Goal: Answer question/provide support: Share knowledge or assist other users

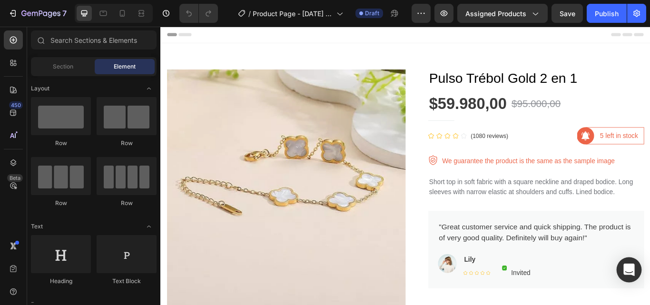
click at [628, 268] on icon "Open Intercom Messenger" at bounding box center [629, 270] width 11 height 12
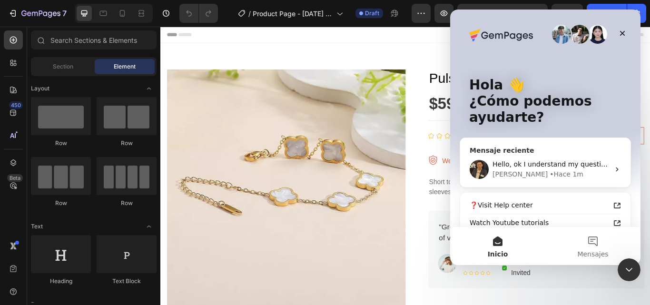
click at [558, 158] on div "Hello, ok I understand my question is... how can I edit correctly the selected …" at bounding box center [545, 169] width 170 height 35
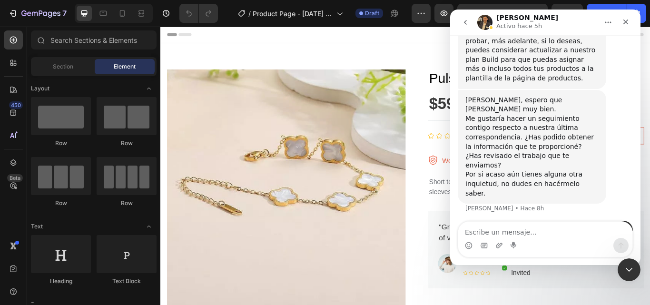
scroll to position [714, 0]
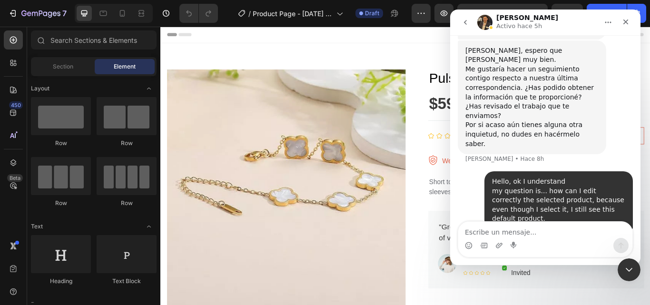
click at [582, 236] on img "user dice…" at bounding box center [562, 272] width 128 height 72
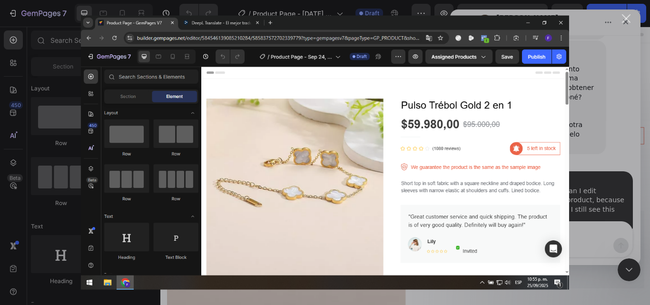
scroll to position [0, 0]
click at [622, 71] on div "Intercom Messenger" at bounding box center [325, 152] width 650 height 305
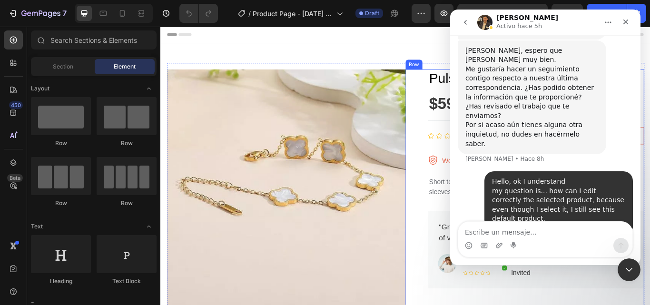
click at [473, 114] on div "$59.980,00" at bounding box center [519, 117] width 92 height 24
click at [454, 45] on div "Header" at bounding box center [446, 36] width 556 height 19
drag, startPoint x: 630, startPoint y: 268, endPoint x: 1084, endPoint y: 433, distance: 483.9
click at [630, 267] on icon "Cerrar Intercom Messenger" at bounding box center [628, 269] width 7 height 4
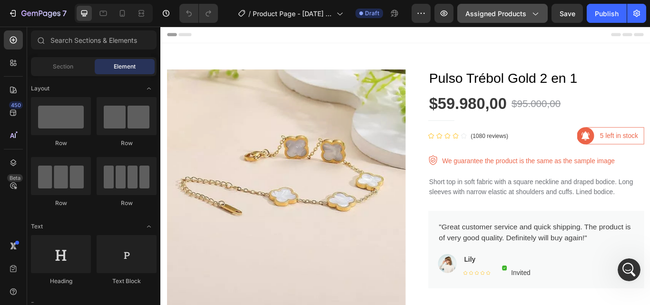
scroll to position [714, 0]
click at [533, 18] on div "Assigned Products" at bounding box center [503, 14] width 74 height 10
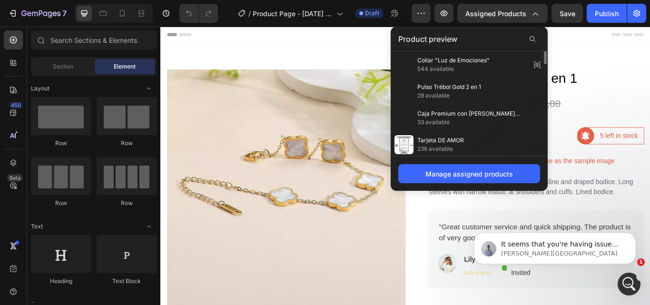
scroll to position [823, 0]
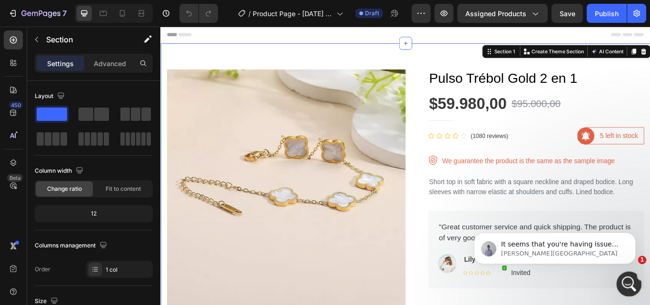
click at [631, 283] on icon "Abrir Intercom Messenger" at bounding box center [628, 283] width 16 height 16
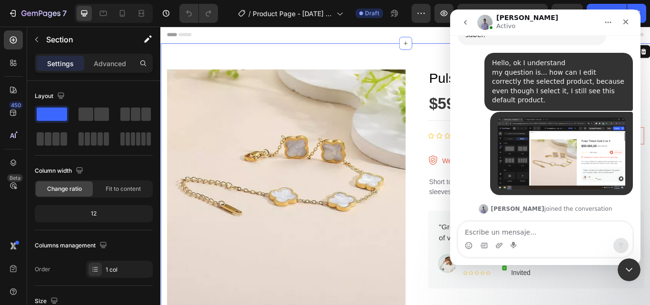
scroll to position [854, 0]
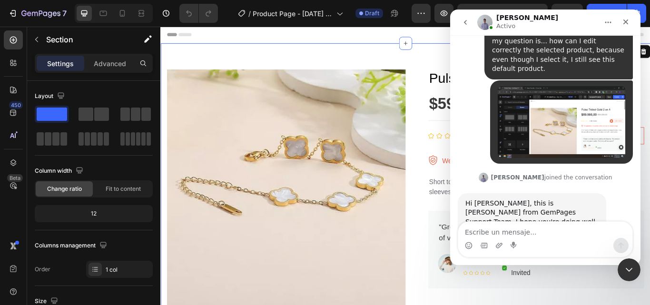
click at [542, 298] on div "Please allow me to join [PERSON_NAME] to check it for you." at bounding box center [532, 307] width 133 height 19
copy div "Please allow me to join [PERSON_NAME] to check it for you."
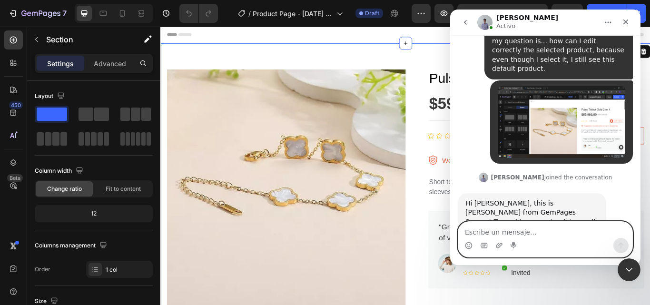
click at [483, 234] on textarea "Escribe un mensaje..." at bounding box center [545, 230] width 174 height 16
type textarea "How?"
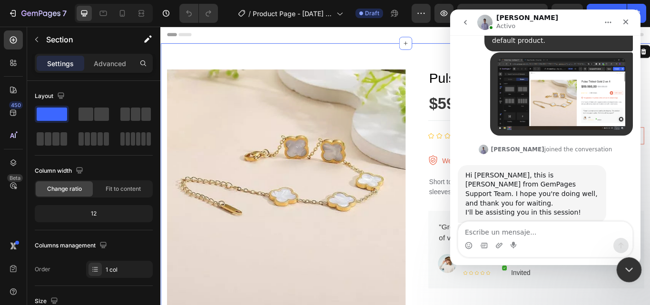
click at [626, 267] on icon "Cerrar Intercom Messenger" at bounding box center [627, 268] width 11 height 11
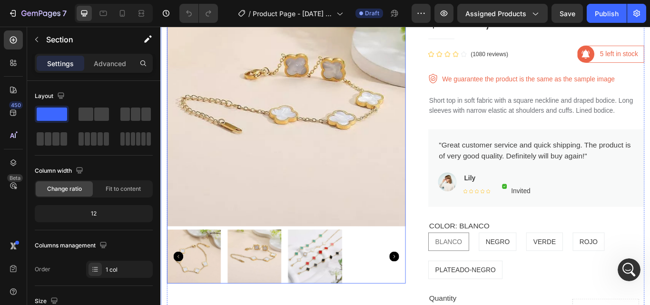
scroll to position [0, 0]
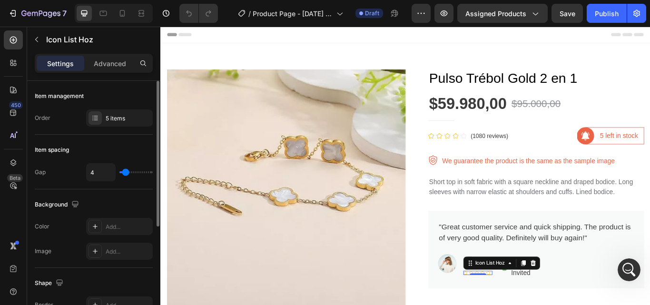
scroll to position [48, 0]
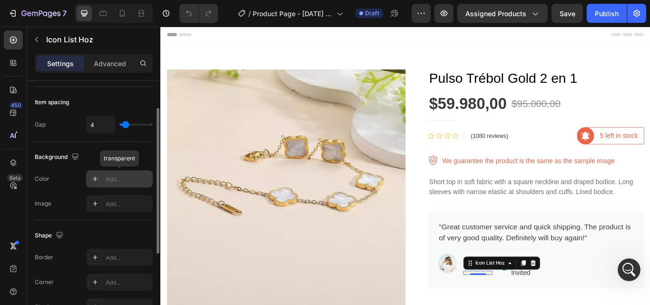
click at [115, 182] on div "Add..." at bounding box center [128, 179] width 45 height 9
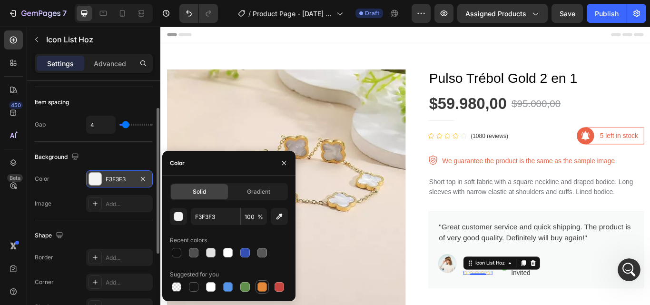
click at [259, 286] on div at bounding box center [263, 287] width 10 height 10
click at [176, 287] on div at bounding box center [177, 287] width 10 height 10
type input "000000"
type input "0"
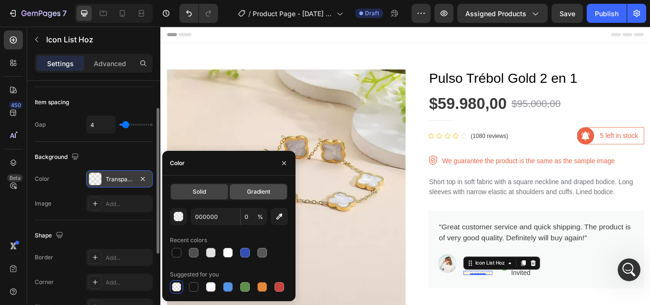
click at [246, 189] on div "Gradient" at bounding box center [258, 191] width 57 height 15
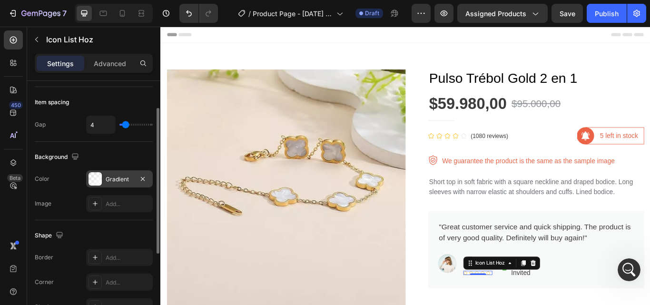
click at [76, 180] on div "Color Gradient" at bounding box center [94, 178] width 118 height 17
click at [110, 202] on div "Add..." at bounding box center [128, 204] width 45 height 9
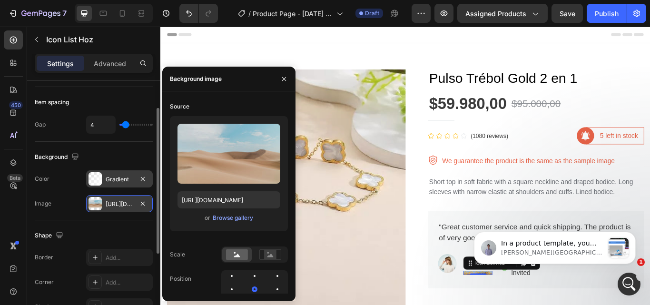
scroll to position [1158, 0]
click at [80, 188] on div "The changes might be hidden by the image and the video. Color Gradient Image [U…" at bounding box center [94, 191] width 118 height 42
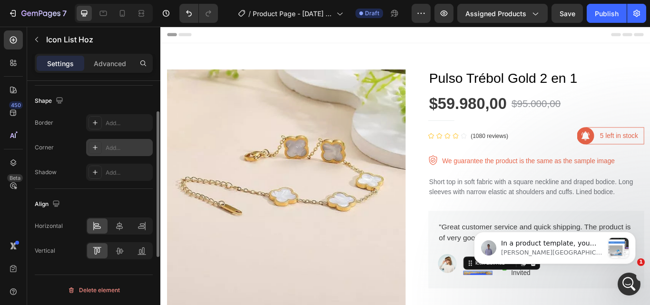
scroll to position [87, 0]
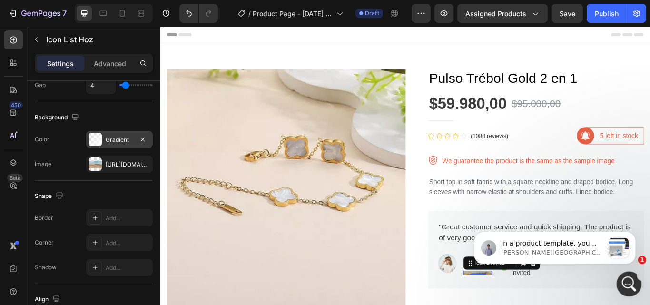
click at [630, 283] on icon "Abrir Intercom Messenger" at bounding box center [628, 283] width 16 height 16
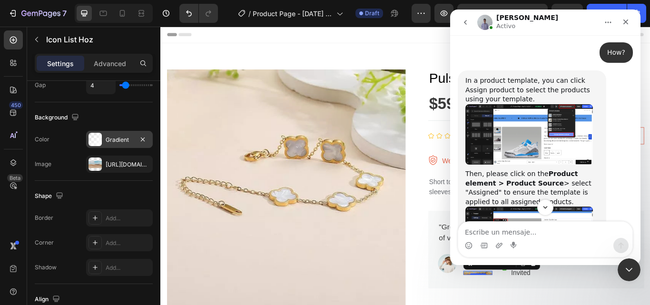
scroll to position [1149, 0]
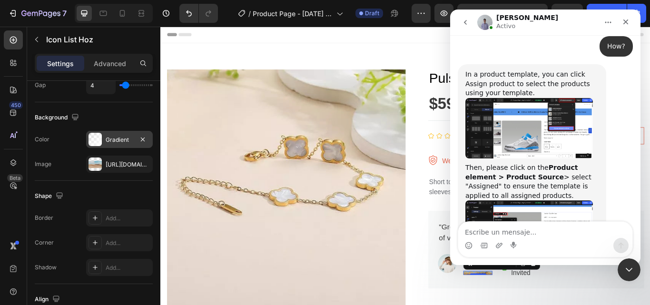
click at [530, 200] on img "Brad dice…" at bounding box center [530, 230] width 128 height 60
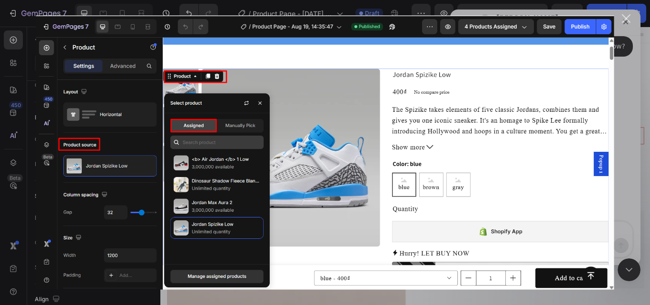
scroll to position [0, 0]
click at [625, 22] on div "Cerrar" at bounding box center [626, 18] width 9 height 9
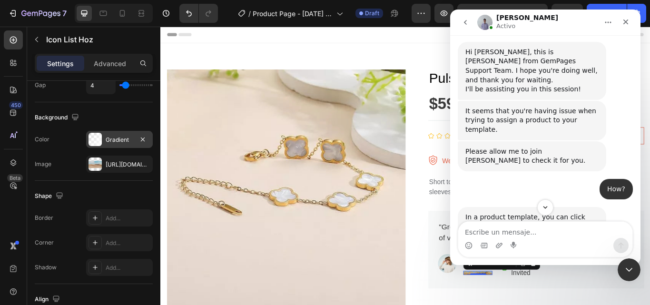
scroll to position [1053, 0]
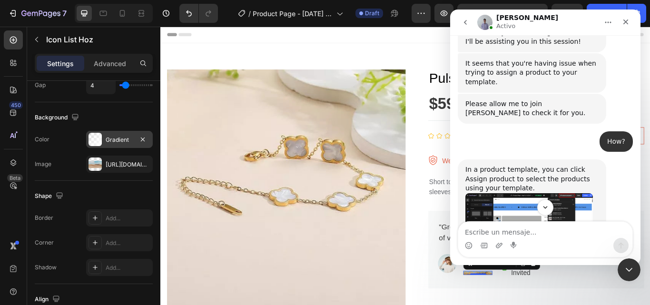
click at [565, 193] on img "Brad dice…" at bounding box center [530, 223] width 128 height 60
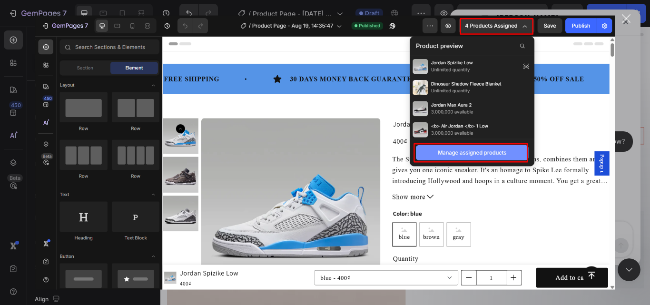
scroll to position [0, 0]
click at [626, 147] on div "Intercom Messenger" at bounding box center [325, 152] width 650 height 305
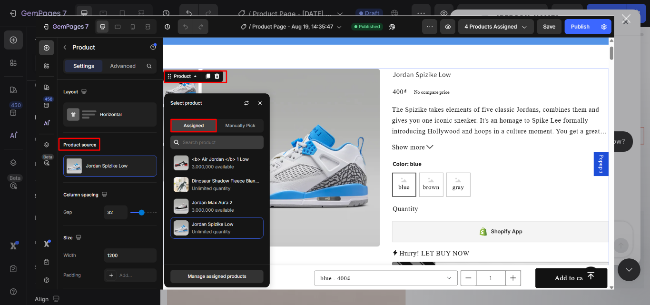
click at [626, 18] on div "Cerrar" at bounding box center [626, 18] width 9 height 9
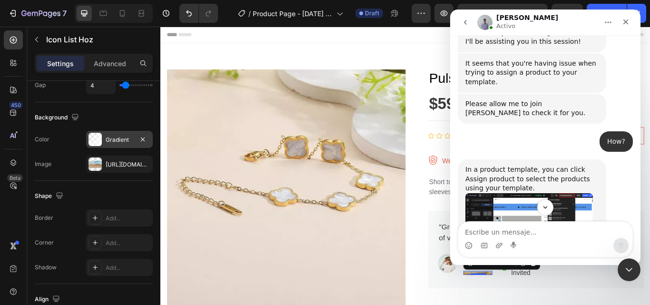
scroll to position [1058, 0]
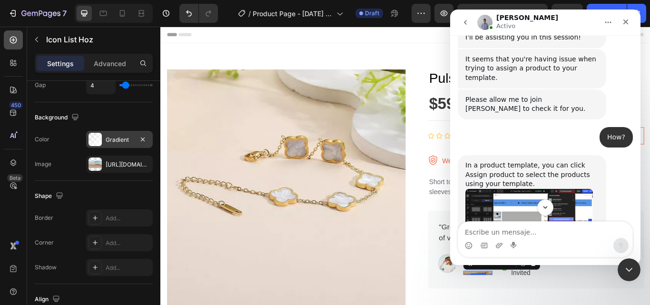
click at [17, 42] on icon at bounding box center [14, 40] width 10 height 10
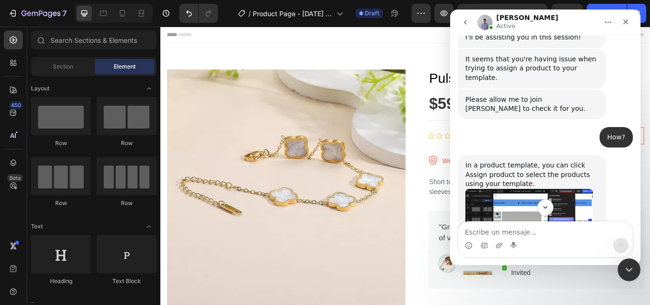
click at [133, 63] on span "Element" at bounding box center [125, 66] width 22 height 9
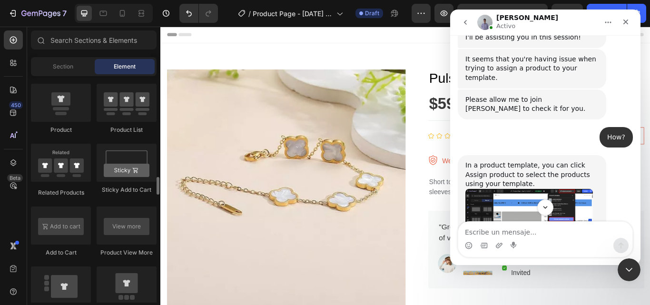
scroll to position [1190, 0]
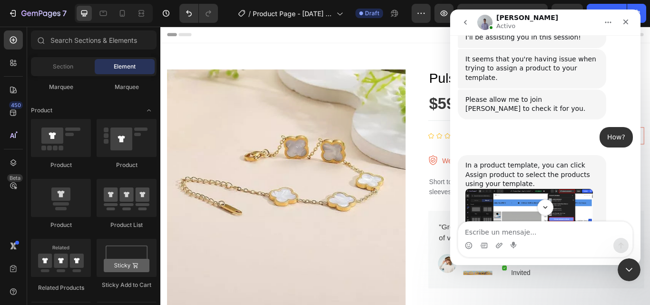
click at [501, 207] on div "Intercom Messenger" at bounding box center [545, 207] width 190 height 16
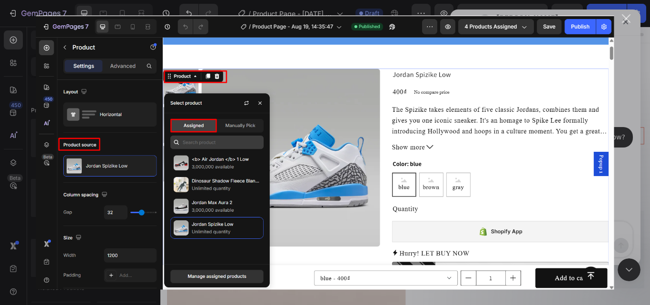
scroll to position [0, 0]
click at [628, 13] on div "Intercom Messenger" at bounding box center [325, 152] width 650 height 305
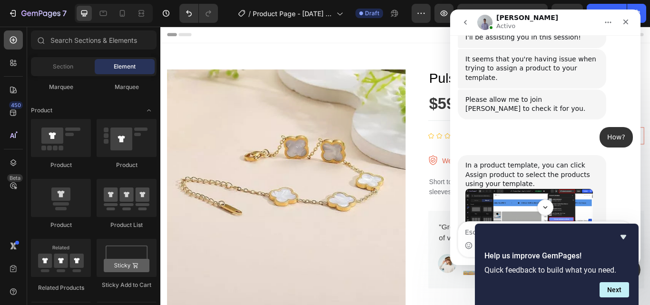
click at [14, 40] on icon at bounding box center [14, 40] width 10 height 10
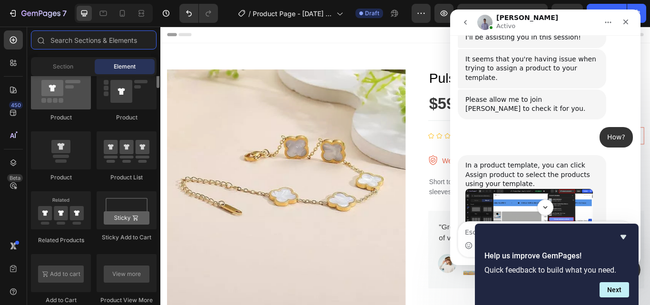
scroll to position [1142, 0]
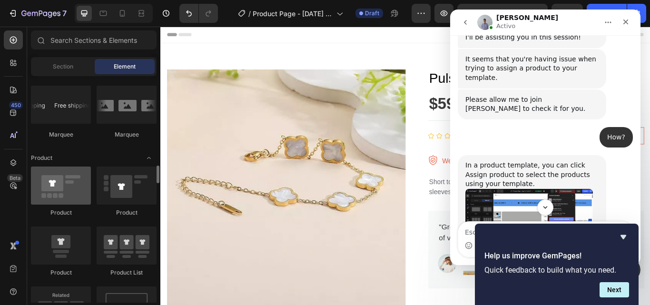
click at [71, 186] on div at bounding box center [61, 186] width 60 height 38
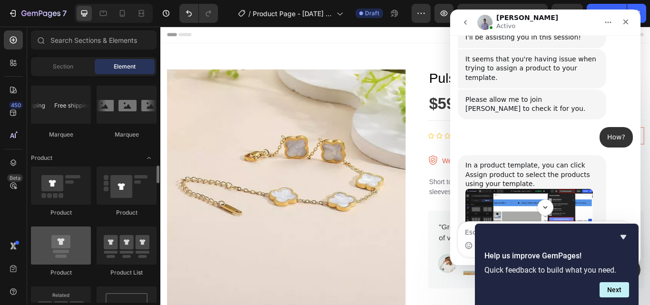
click at [75, 251] on div at bounding box center [61, 246] width 60 height 38
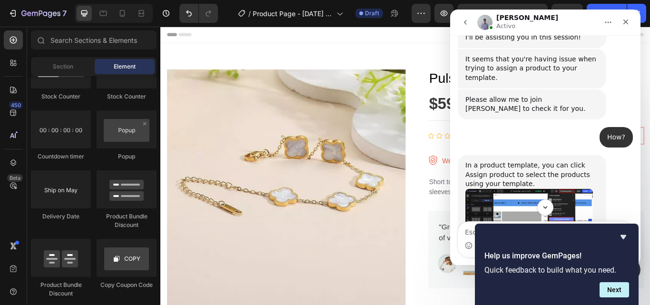
scroll to position [2142, 0]
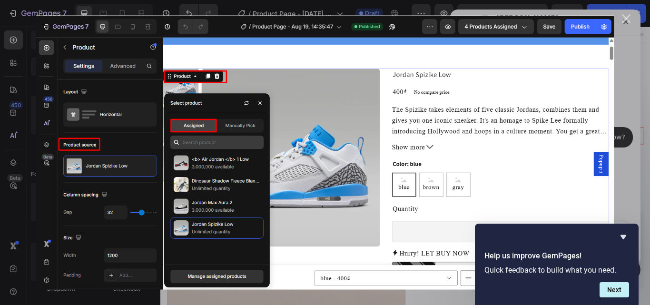
scroll to position [0, 0]
click at [630, 18] on div "Cerrar" at bounding box center [626, 18] width 9 height 9
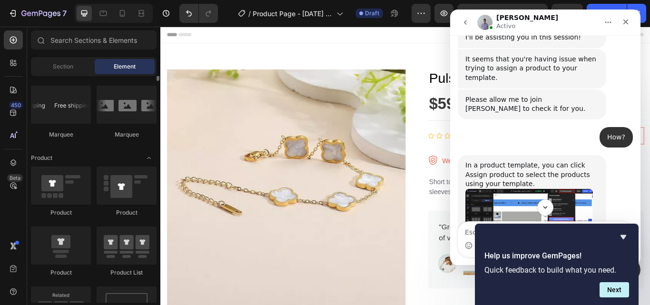
scroll to position [1000, 0]
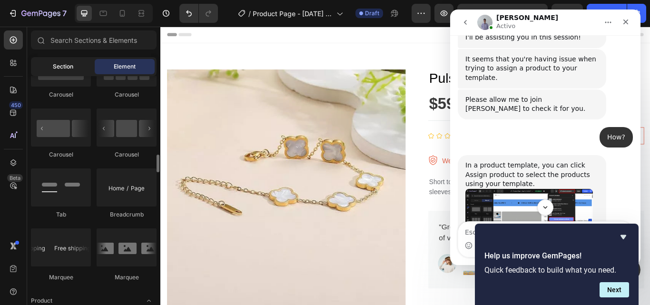
click at [72, 70] on span "Section" at bounding box center [63, 66] width 20 height 9
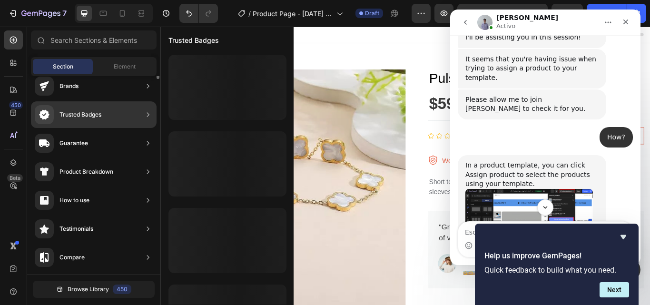
scroll to position [0, 0]
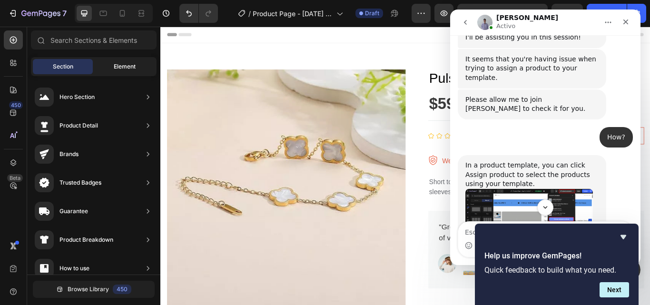
click at [138, 64] on div "Element" at bounding box center [125, 66] width 60 height 15
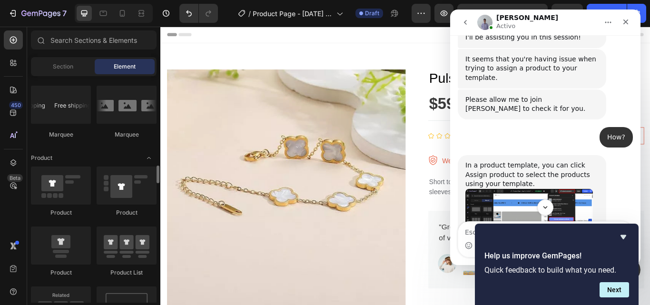
scroll to position [1190, 0]
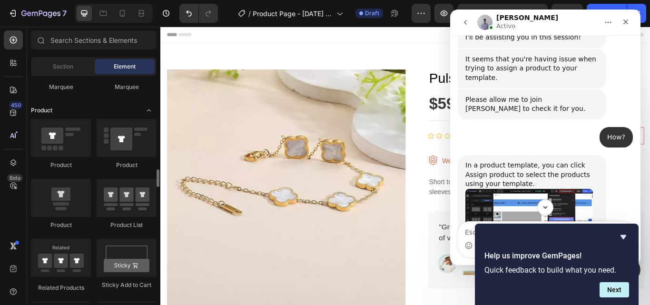
click at [149, 111] on icon "Toggle open" at bounding box center [149, 111] width 8 height 8
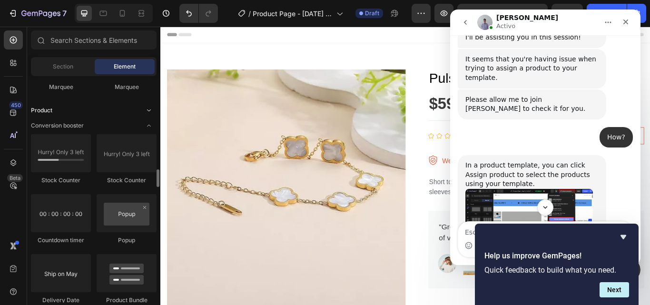
click at [149, 111] on icon "Toggle open" at bounding box center [149, 111] width 8 height 8
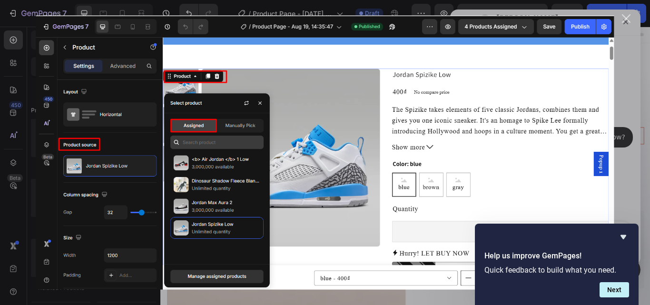
click at [627, 18] on div "Cerrar" at bounding box center [626, 18] width 9 height 9
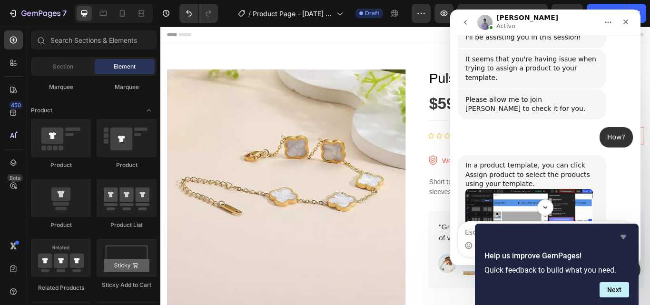
click at [627, 237] on icon "Hide survey" at bounding box center [623, 236] width 11 height 11
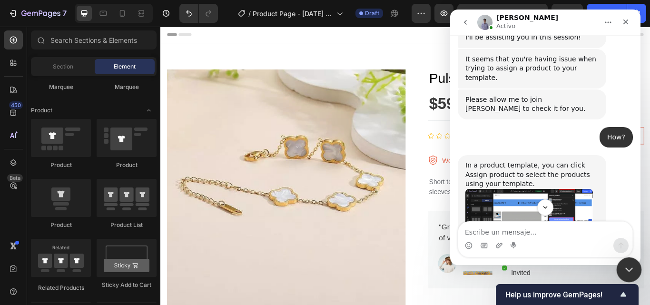
click at [629, 271] on icon "Cerrar Intercom Messenger" at bounding box center [627, 268] width 11 height 11
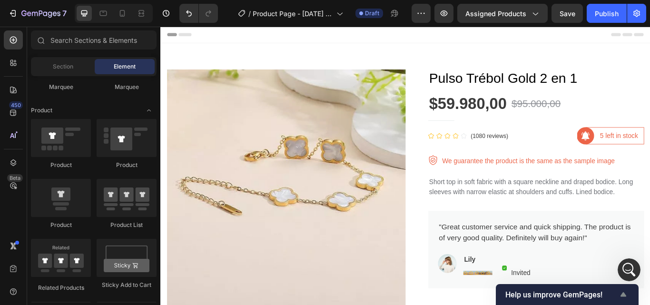
click at [547, 294] on span "Help us improve GemPages!" at bounding box center [562, 294] width 112 height 9
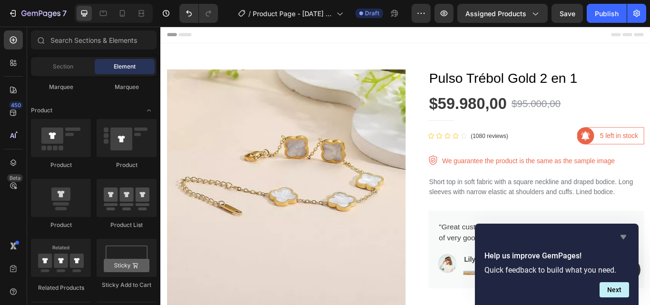
click at [623, 236] on icon "Hide survey" at bounding box center [624, 237] width 6 height 4
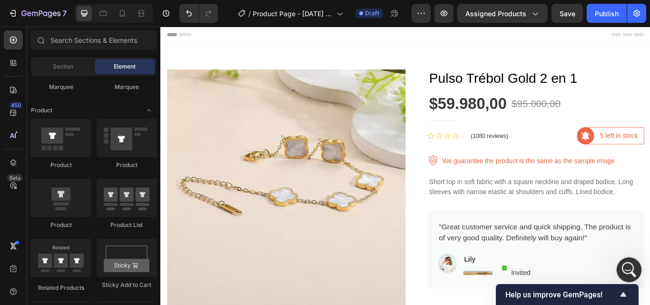
click at [631, 271] on icon "Abrir Intercom Messenger" at bounding box center [628, 269] width 16 height 16
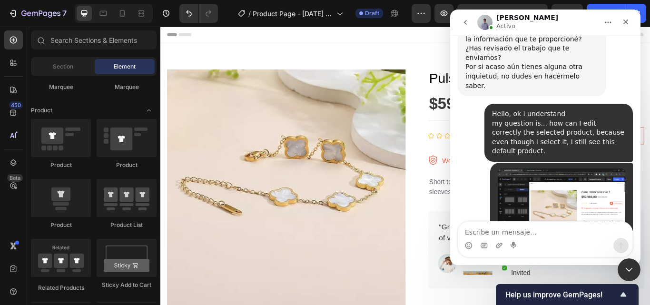
click at [529, 232] on textarea "Escribe un mensaje..." at bounding box center [545, 230] width 174 height 16
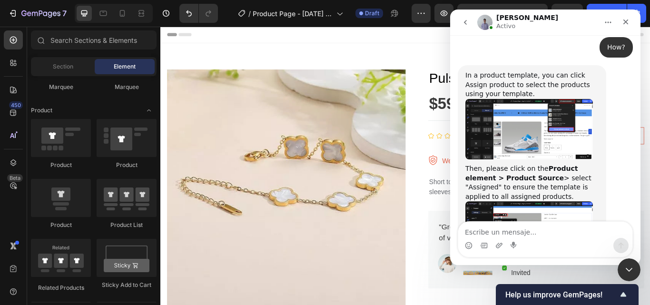
scroll to position [1149, 0]
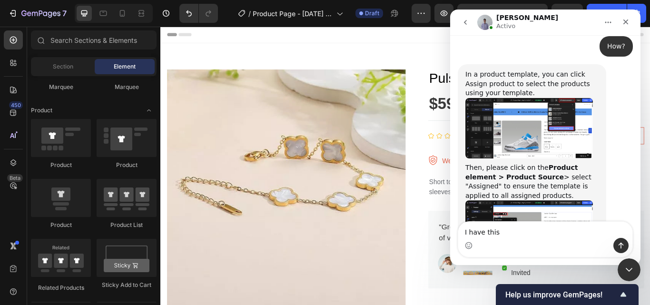
type textarea "I have this:"
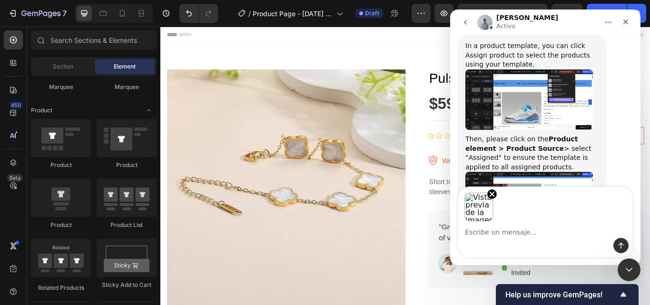
scroll to position [1212, 0]
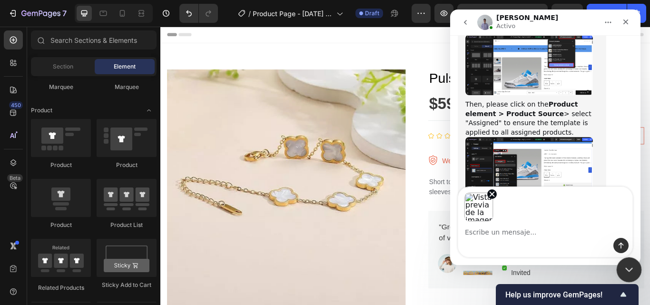
click at [626, 264] on icon "Cerrar Intercom Messenger" at bounding box center [627, 268] width 11 height 11
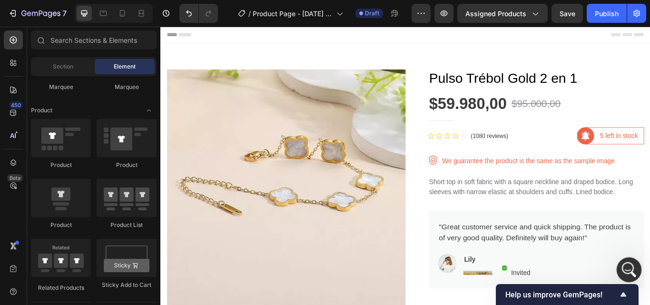
scroll to position [1177, 0]
click at [626, 263] on icon "Abrir Intercom Messenger" at bounding box center [628, 269] width 16 height 16
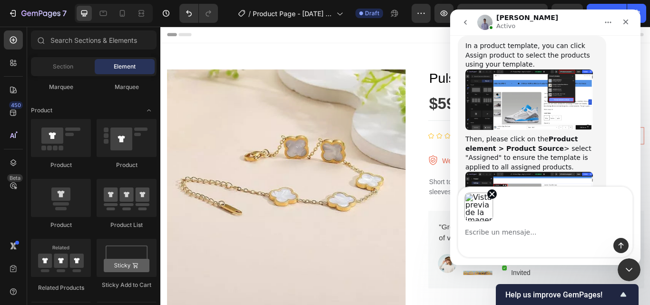
scroll to position [1212, 0]
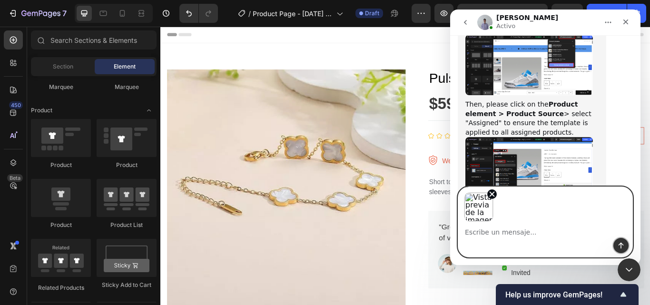
click at [622, 247] on icon "Enviar un mensaje…" at bounding box center [621, 246] width 8 height 8
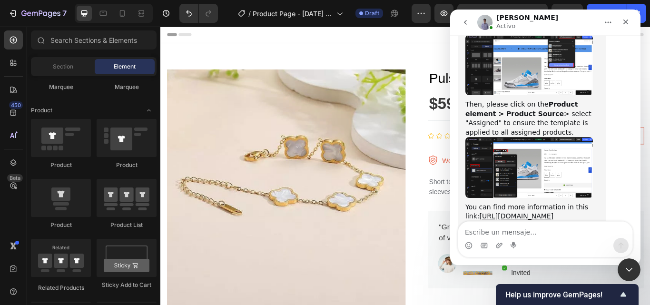
scroll to position [1261, 0]
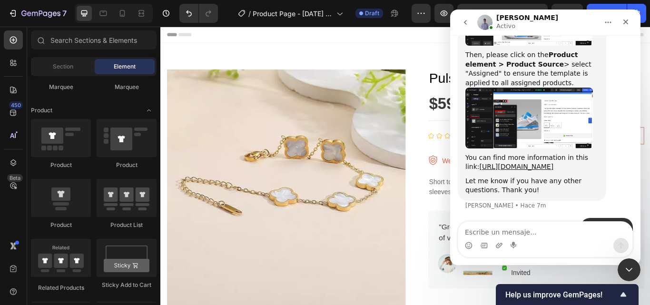
click at [566, 246] on img "user dice…" at bounding box center [562, 282] width 128 height 72
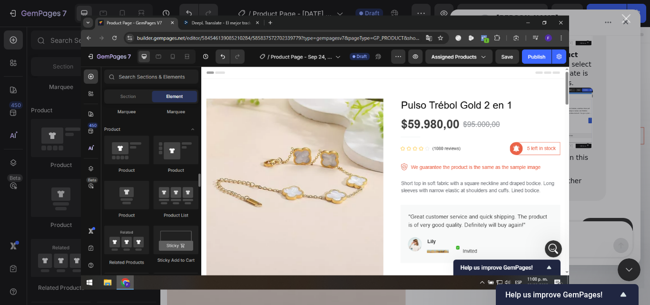
scroll to position [0, 0]
click at [626, 20] on div "Cerrar" at bounding box center [626, 18] width 9 height 9
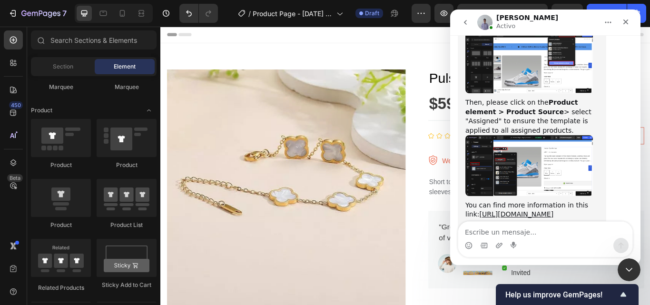
scroll to position [1261, 0]
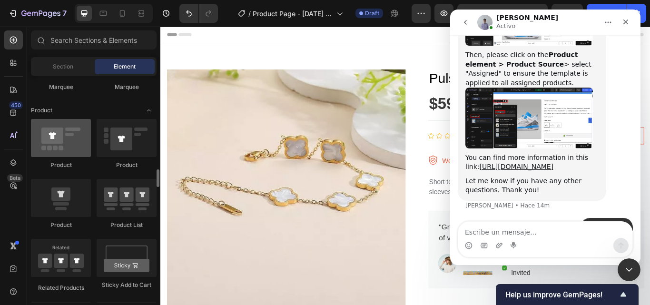
click at [54, 138] on div at bounding box center [61, 138] width 60 height 38
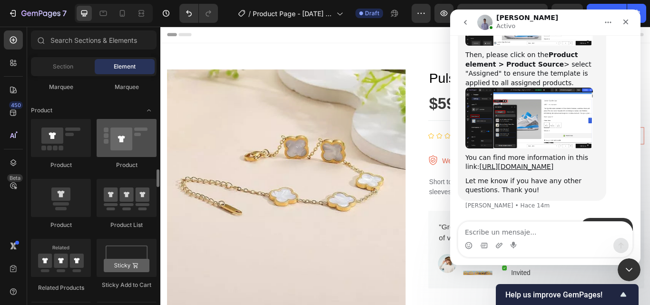
scroll to position [1238, 0]
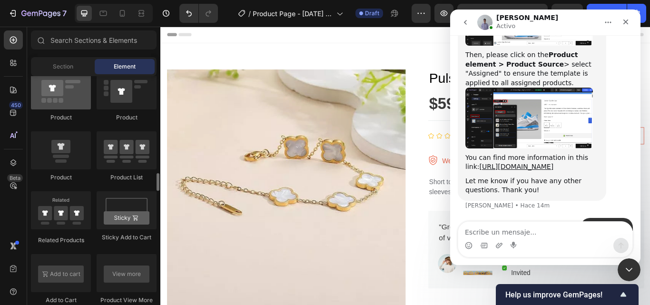
click at [68, 100] on div at bounding box center [61, 90] width 60 height 38
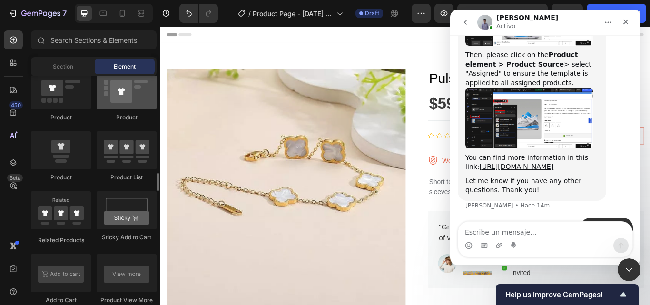
click at [137, 106] on div at bounding box center [127, 90] width 60 height 38
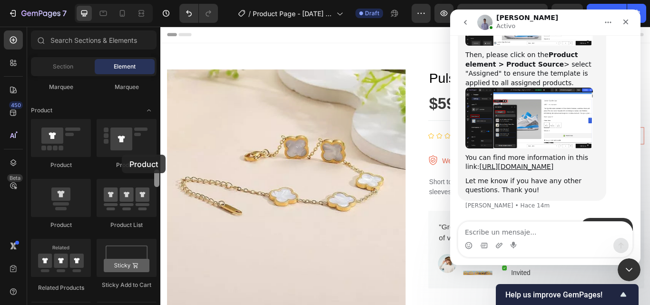
drag, startPoint x: 135, startPoint y: 137, endPoint x: 157, endPoint y: 117, distance: 29.3
click at [122, 154] on div at bounding box center [127, 138] width 60 height 38
click at [15, 41] on icon at bounding box center [14, 40] width 10 height 10
click at [119, 90] on div "Marquee" at bounding box center [127, 87] width 60 height 9
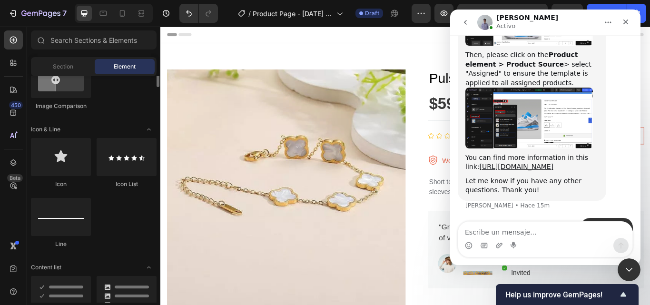
scroll to position [524, 0]
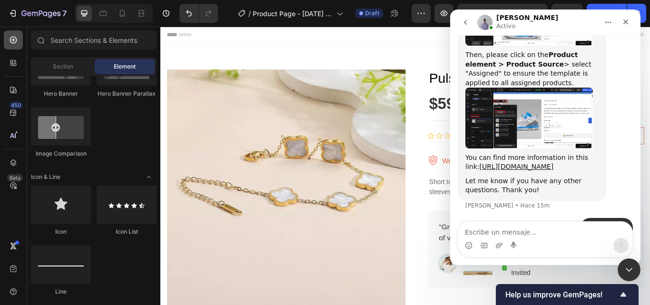
click at [14, 37] on icon at bounding box center [13, 40] width 7 height 7
click at [15, 40] on icon at bounding box center [14, 40] width 10 height 10
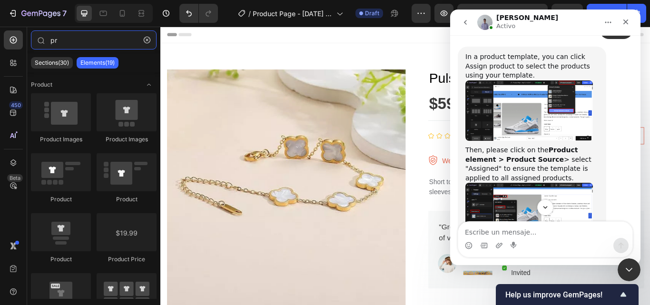
scroll to position [1119, 0]
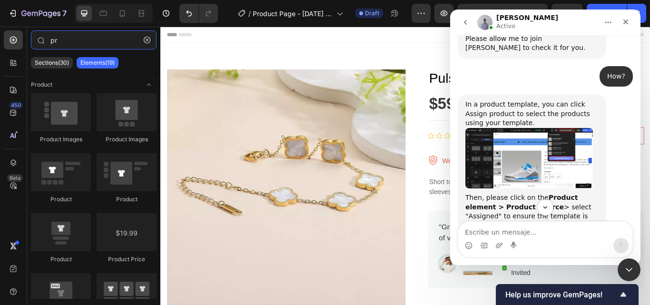
type input "pr"
drag, startPoint x: 495, startPoint y: 95, endPoint x: 516, endPoint y: 109, distance: 25.2
click at [516, 193] on div "Then, please click on the Product element > Product Source > select "Assigned" …" at bounding box center [532, 211] width 133 height 37
copy div "Then, please click on the Product element > Product Source > select "Assigned" …"
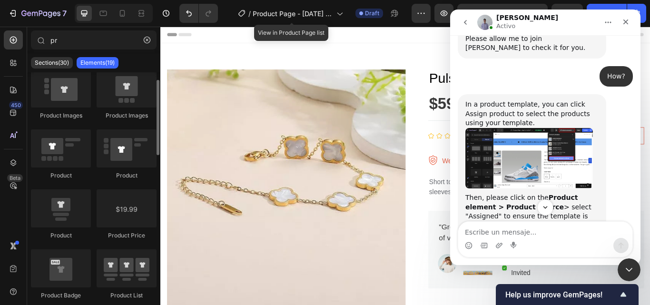
scroll to position [0, 0]
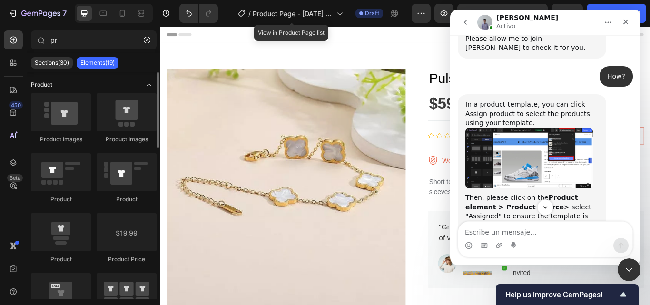
click at [151, 84] on icon "Toggle open" at bounding box center [149, 85] width 8 height 8
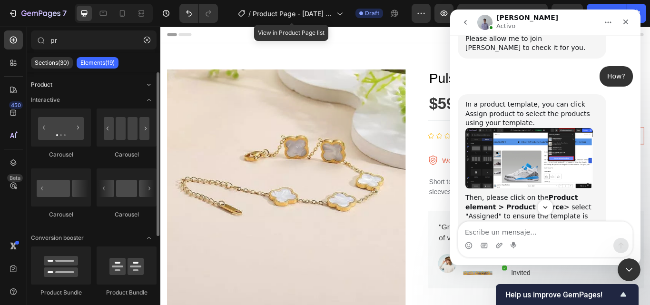
click at [147, 86] on icon "Toggle open" at bounding box center [149, 85] width 8 height 8
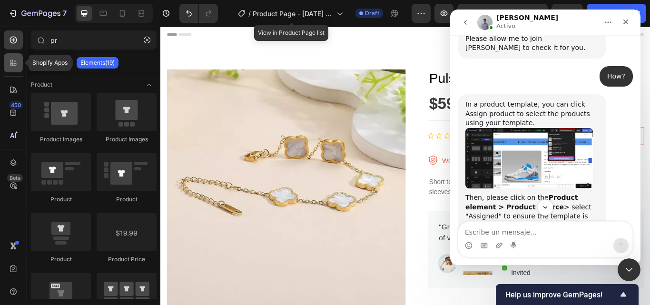
click at [14, 64] on icon at bounding box center [15, 64] width 3 height 3
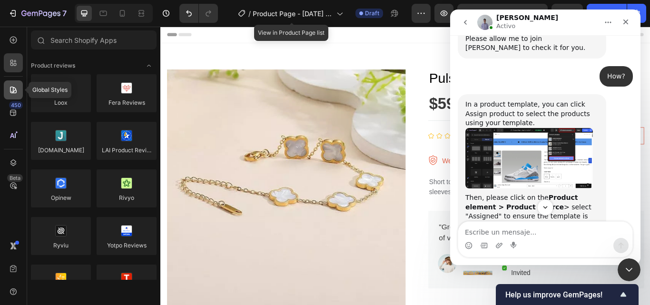
click at [15, 89] on icon at bounding box center [13, 90] width 7 height 7
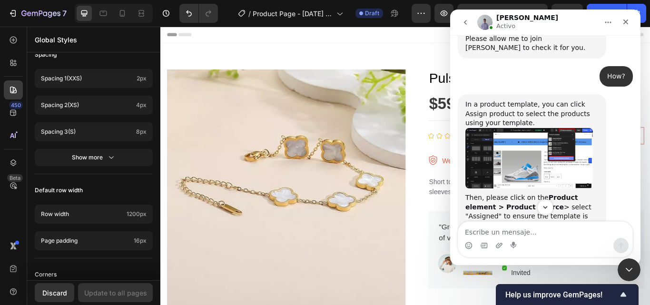
scroll to position [1261, 0]
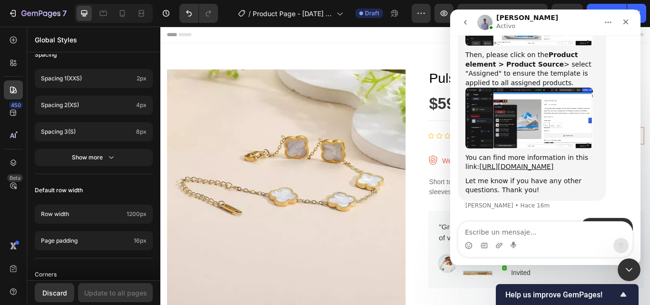
click at [456, 39] on div "Header" at bounding box center [446, 36] width 556 height 19
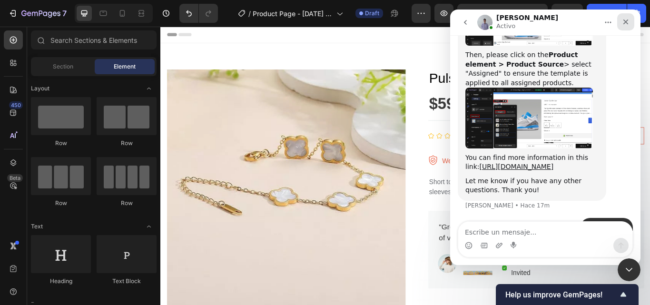
click at [627, 21] on icon "Cerrar" at bounding box center [626, 22] width 5 height 5
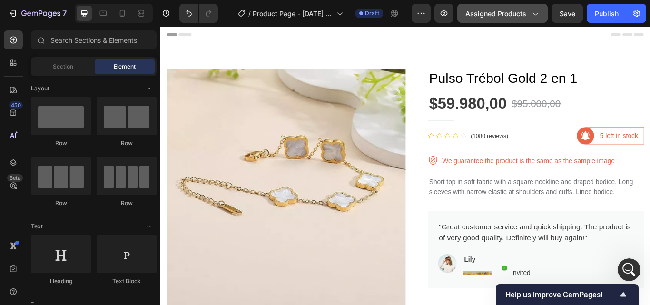
click at [539, 11] on icon "button" at bounding box center [535, 14] width 10 height 10
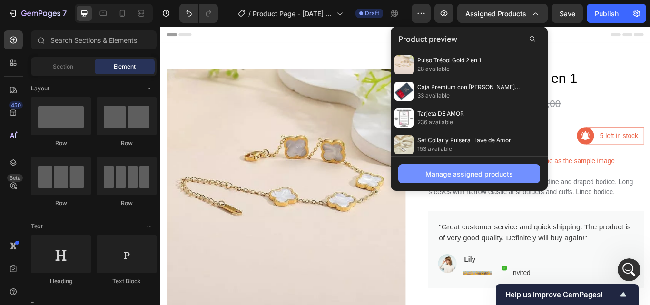
drag, startPoint x: 512, startPoint y: 65, endPoint x: 528, endPoint y: 179, distance: 114.5
click at [528, 179] on button "Manage assigned products" at bounding box center [469, 173] width 142 height 19
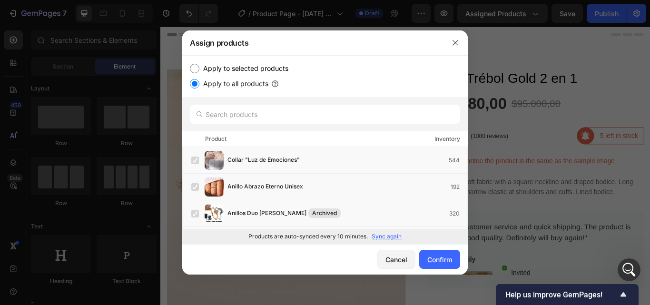
click at [196, 68] on input "Apply to selected products" at bounding box center [195, 69] width 10 height 10
radio input "true"
click at [443, 260] on div "Confirm" at bounding box center [439, 260] width 25 height 10
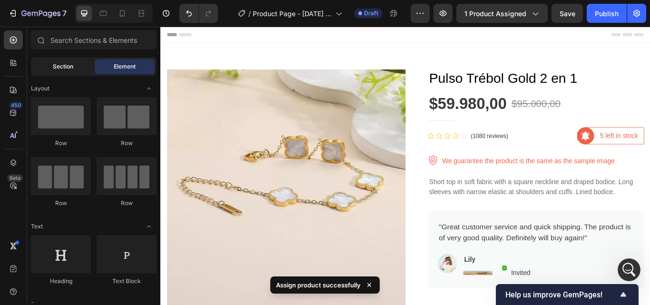
click at [45, 70] on div "Section" at bounding box center [63, 66] width 60 height 15
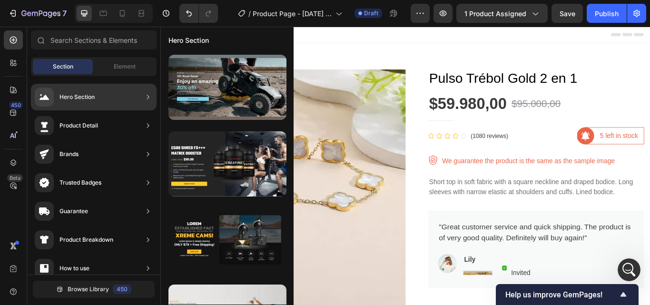
click at [101, 129] on div "Product Detail" at bounding box center [94, 125] width 126 height 27
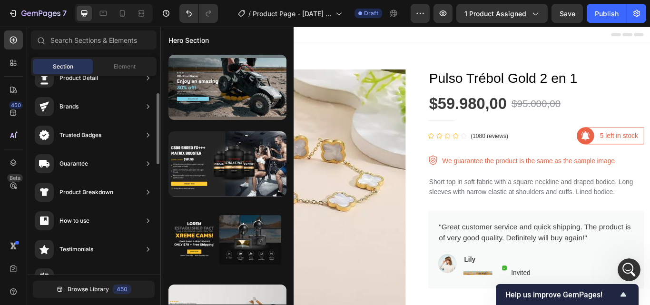
scroll to position [0, 0]
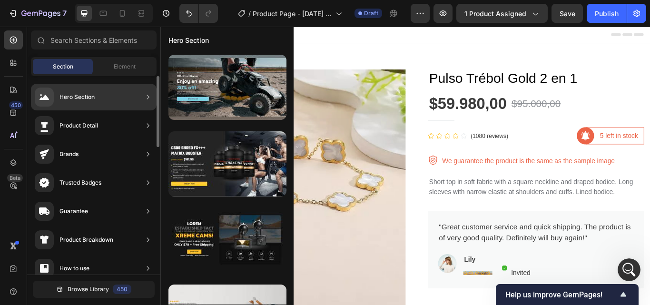
click at [85, 122] on div "Product Detail" at bounding box center [79, 126] width 39 height 10
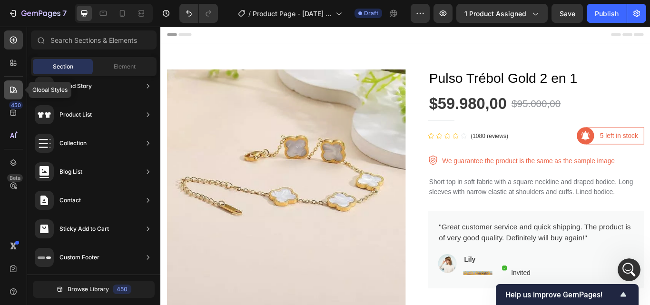
click at [15, 91] on icon at bounding box center [14, 90] width 10 height 10
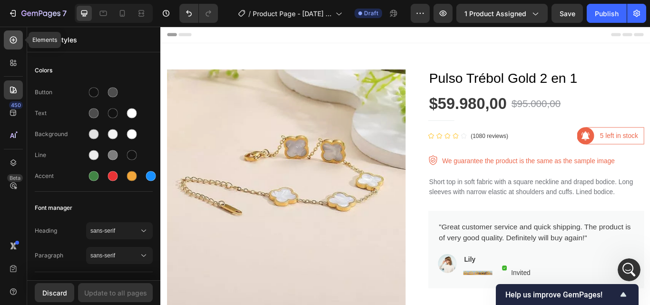
click at [13, 40] on icon at bounding box center [14, 40] width 10 height 10
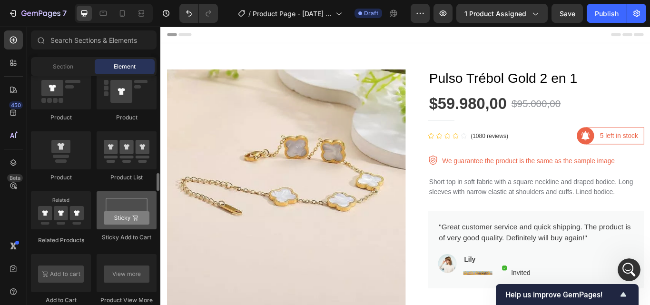
scroll to position [1190, 0]
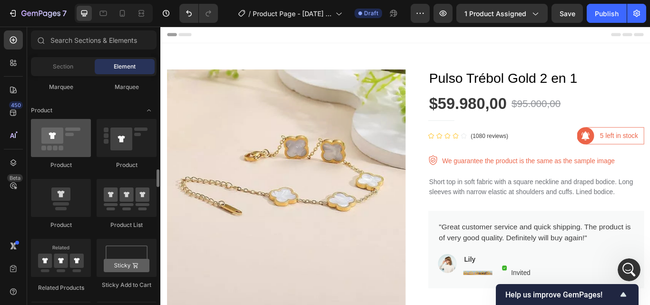
click at [71, 149] on div at bounding box center [61, 138] width 60 height 38
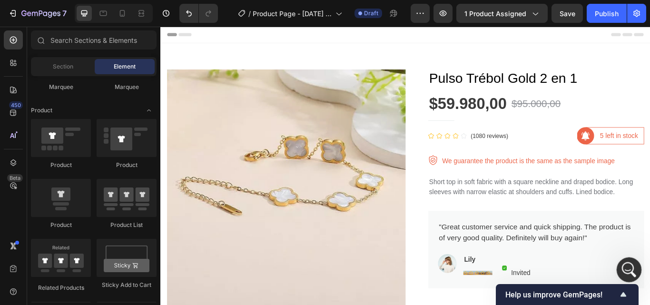
click at [628, 268] on icon "Abrir Intercom Messenger" at bounding box center [628, 269] width 16 height 16
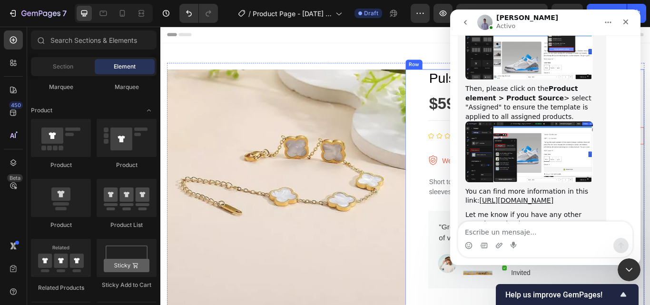
scroll to position [1261, 0]
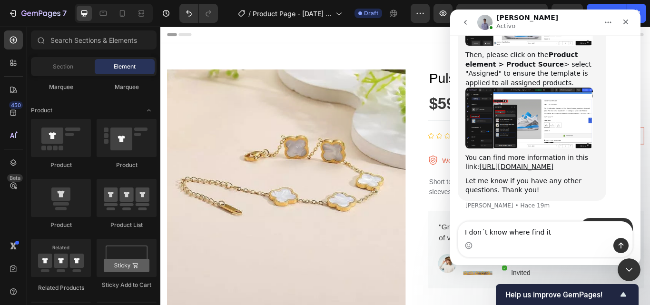
type textarea "I don´t know where find it"
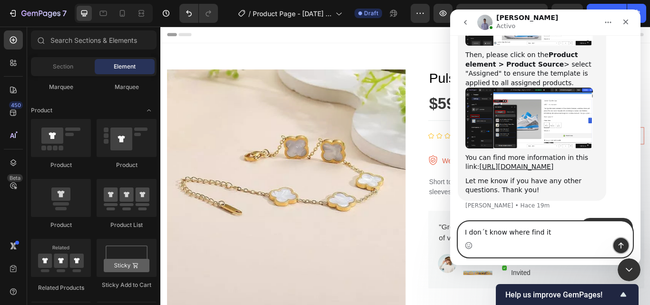
click at [617, 243] on button "Enviar un mensaje…" at bounding box center [621, 245] width 15 height 15
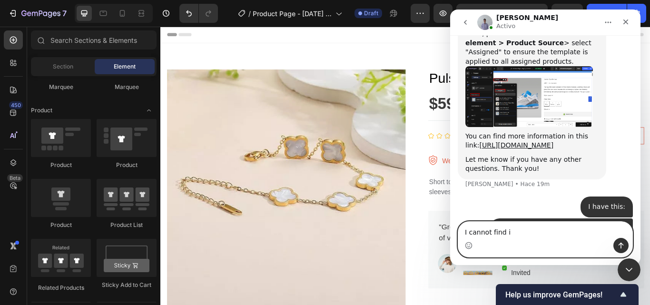
type textarea "I cannot find it"
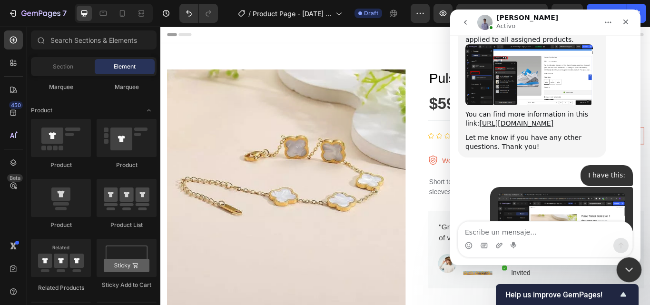
drag, startPoint x: 630, startPoint y: 269, endPoint x: 1185, endPoint y: 561, distance: 627.1
click at [630, 269] on icon "Cerrar Intercom Messenger" at bounding box center [627, 268] width 11 height 11
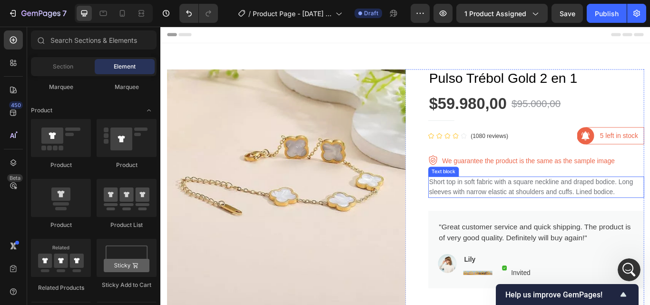
scroll to position [1370, 0]
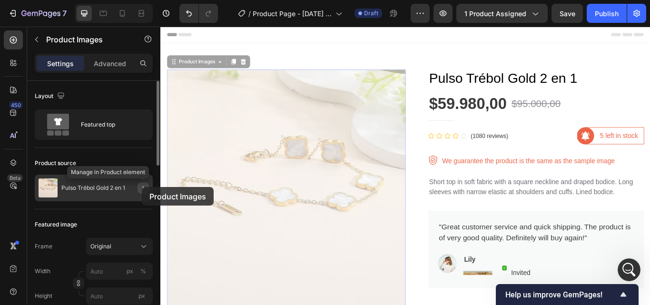
click at [142, 187] on icon "button" at bounding box center [143, 188] width 8 height 8
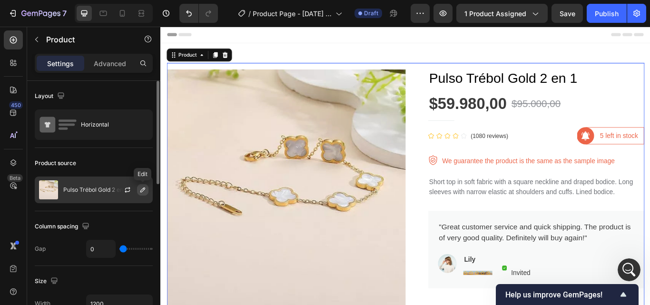
click at [144, 191] on icon "button" at bounding box center [143, 190] width 8 height 8
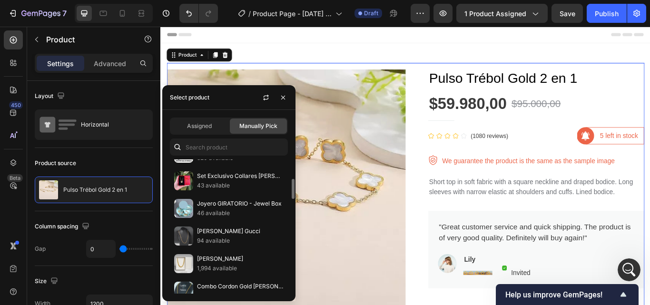
scroll to position [0, 0]
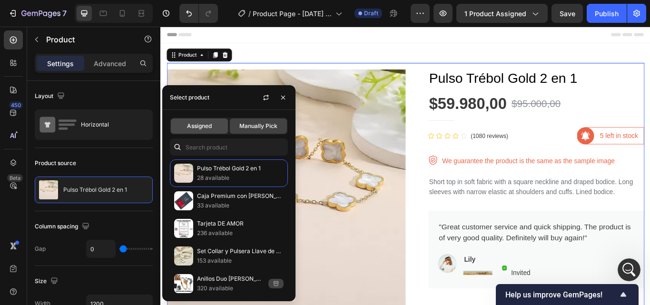
click at [196, 128] on span "Assigned" at bounding box center [199, 126] width 25 height 9
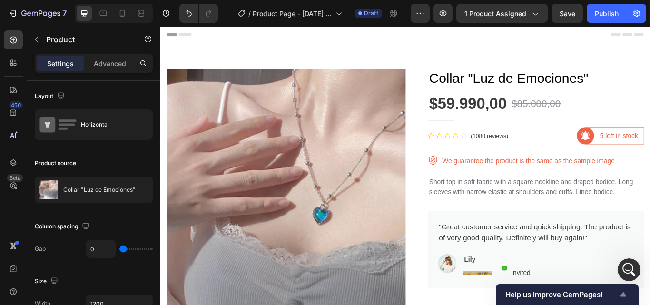
click at [586, 294] on span "Help us improve GemPages!" at bounding box center [562, 294] width 112 height 9
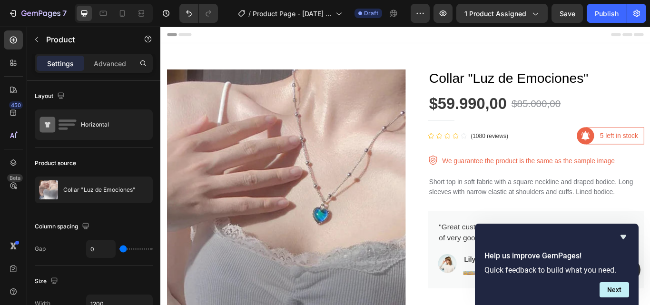
click at [625, 237] on icon "Hide survey" at bounding box center [624, 237] width 6 height 4
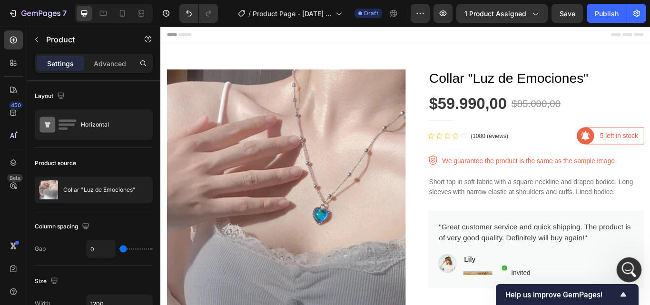
click at [629, 266] on icon "Abrir Intercom Messenger" at bounding box center [628, 269] width 16 height 16
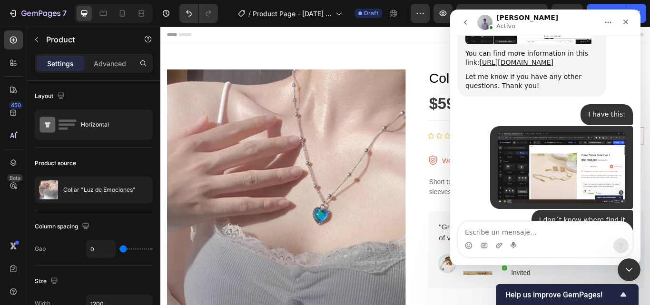
scroll to position [1370, 0]
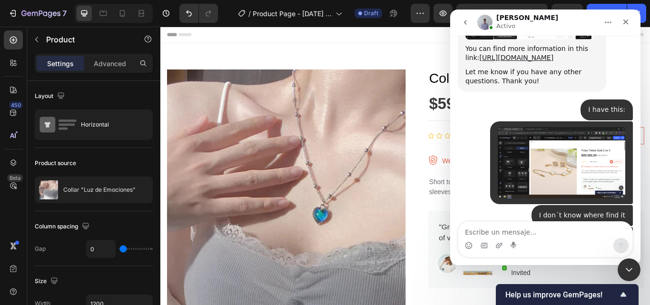
type textarea "ok, I found it"
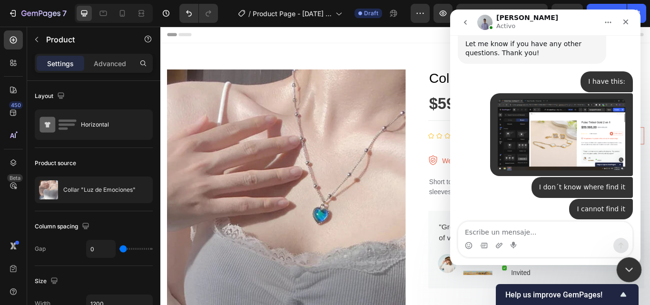
click at [629, 263] on icon "Cerrar Intercom Messenger" at bounding box center [627, 268] width 11 height 11
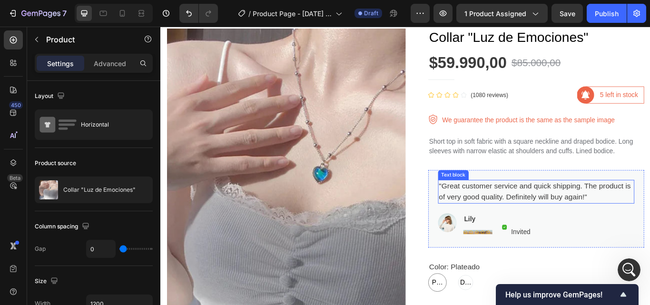
scroll to position [95, 0]
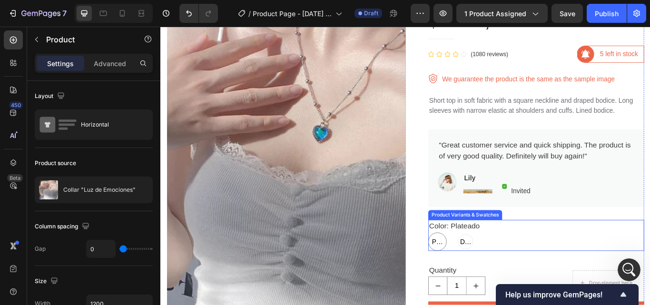
click at [508, 280] on span "Dorado" at bounding box center [516, 277] width 17 height 11
click at [506, 267] on input "Dorado Dorado Dorado" at bounding box center [505, 267] width 0 height 0
radio input "true"
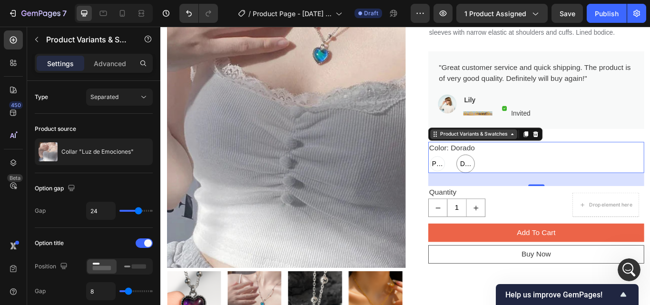
scroll to position [238, 0]
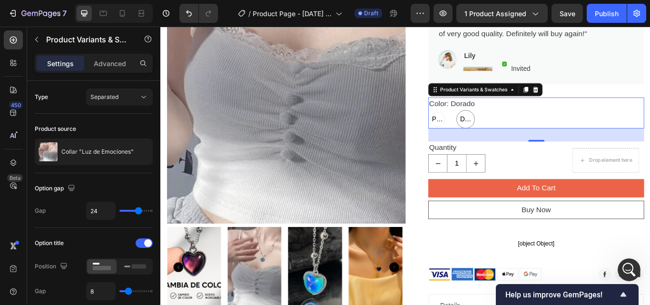
click at [559, 124] on div "Plateado Plateado Plateado Dorado Dorado Dorado" at bounding box center [599, 134] width 252 height 21
click at [566, 104] on div "Product Variants & Swatches" at bounding box center [525, 100] width 101 height 11
click at [553, 129] on div "Plateado Plateado Plateado Dorado Dorado Dorado" at bounding box center [599, 134] width 252 height 21
click at [552, 129] on div "Plateado Plateado Plateado Dorado Dorado Dorado" at bounding box center [599, 134] width 252 height 21
click at [567, 100] on icon at bounding box center [571, 101] width 8 height 8
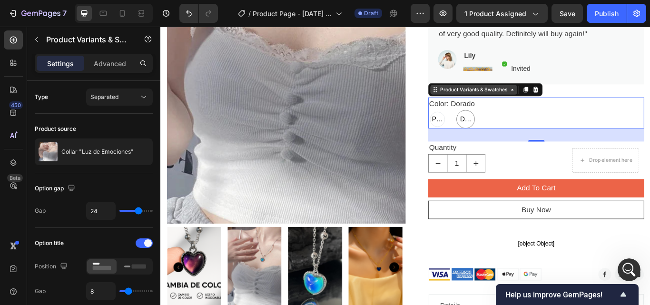
click at [567, 102] on icon at bounding box center [571, 101] width 8 height 8
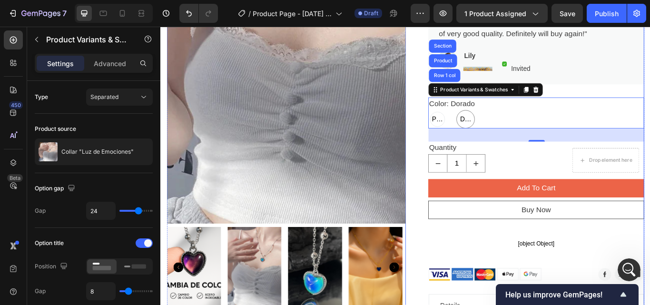
click at [650, 89] on div ""Great customer service and quick shipping. The product is of very good quality…" at bounding box center [598, 52] width 229 height 75
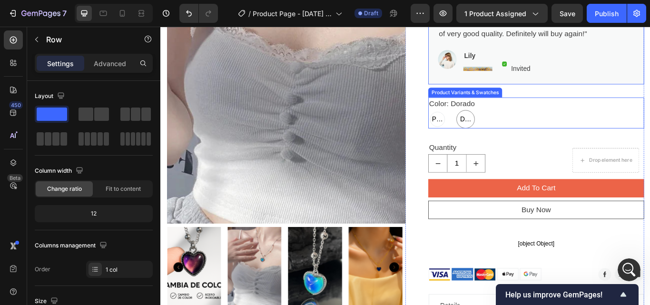
click at [582, 122] on div "Color: Dorado Plateado Plateado Plateado Dorado Dorado Dorado" at bounding box center [599, 127] width 252 height 36
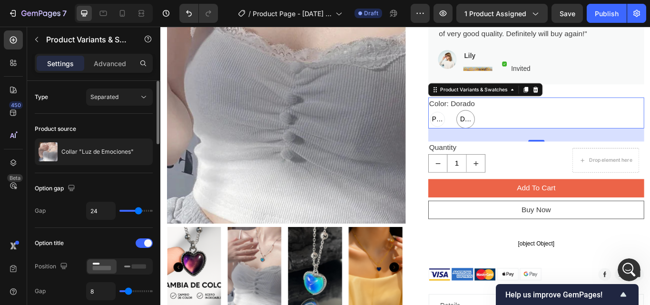
type input "17"
type input "12"
drag, startPoint x: 137, startPoint y: 209, endPoint x: 131, endPoint y: 209, distance: 6.2
type input "12"
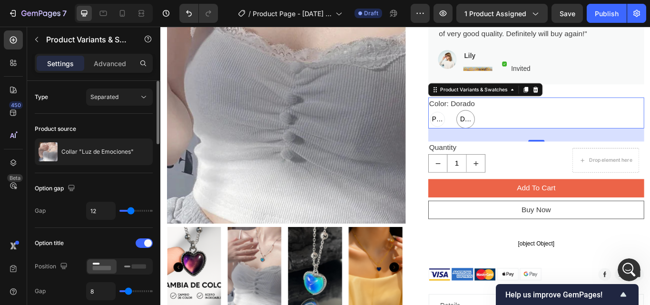
click at [131, 210] on input "range" at bounding box center [135, 211] width 33 height 2
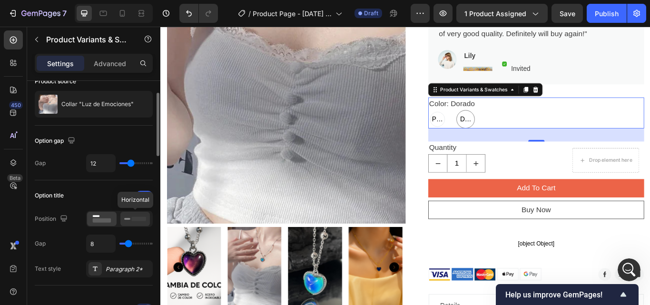
click at [141, 223] on icon at bounding box center [135, 219] width 22 height 10
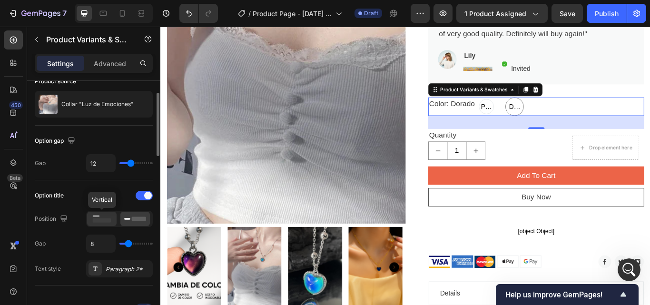
click at [95, 219] on rect at bounding box center [102, 220] width 19 height 4
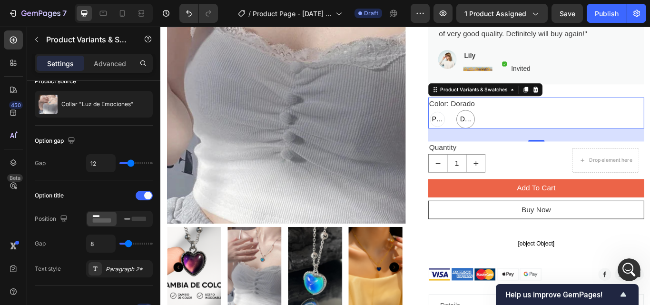
click at [483, 134] on span "Plateado" at bounding box center [483, 134] width 17 height 11
click at [473, 124] on input "Plateado Plateado Plateado" at bounding box center [472, 124] width 0 height 0
radio input "true"
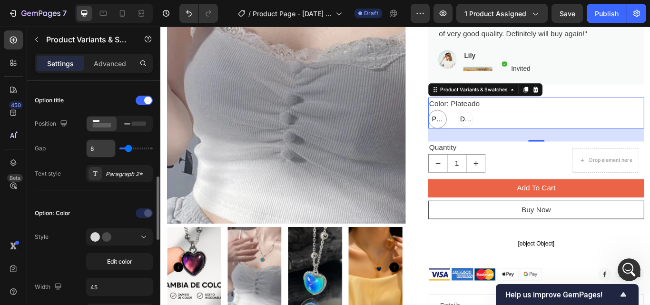
scroll to position [190, 0]
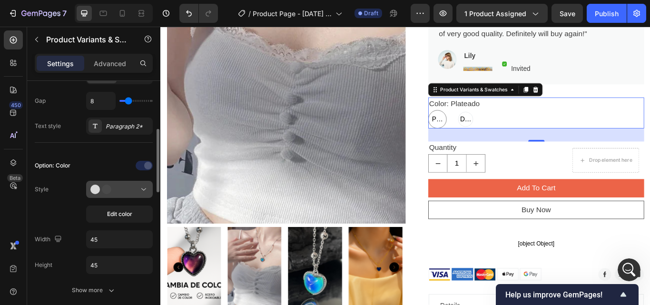
click at [139, 189] on div at bounding box center [119, 190] width 58 height 10
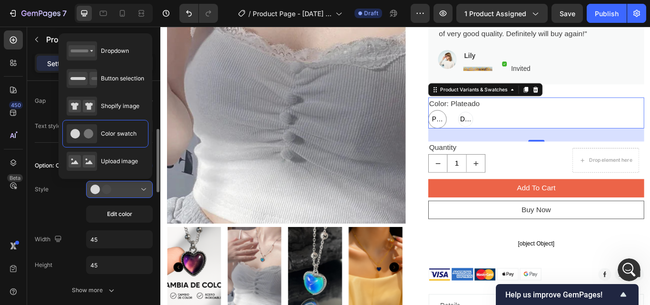
click at [145, 190] on icon at bounding box center [144, 190] width 10 height 10
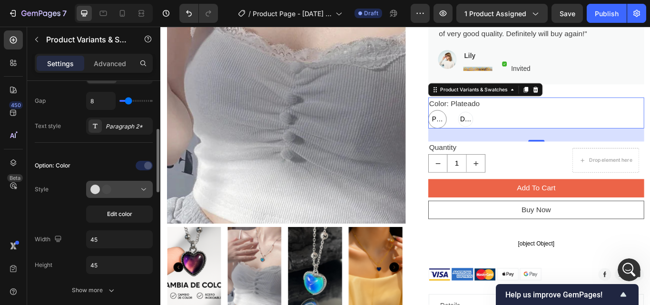
click at [145, 190] on icon at bounding box center [144, 190] width 10 height 10
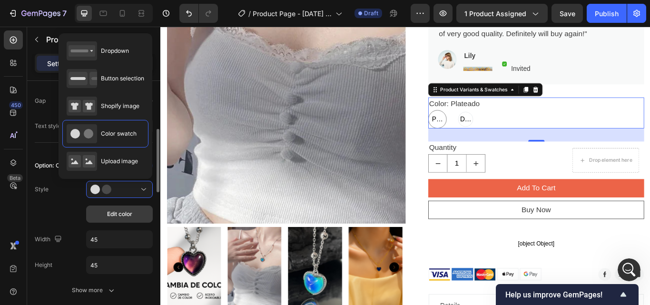
drag, startPoint x: 110, startPoint y: 129, endPoint x: 129, endPoint y: 211, distance: 84.4
click at [110, 129] on div "Color swatch" at bounding box center [102, 133] width 70 height 19
click at [81, 126] on icon at bounding box center [82, 133] width 30 height 19
click at [129, 211] on span "Edit color" at bounding box center [119, 214] width 25 height 9
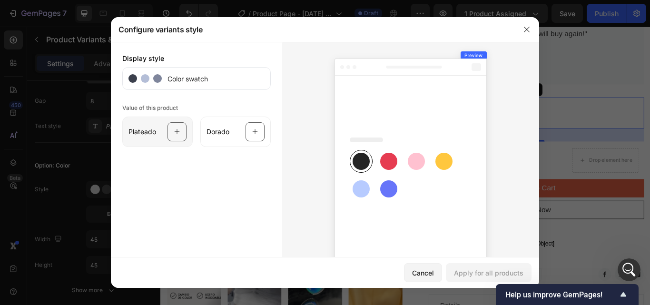
click at [174, 133] on icon at bounding box center [177, 132] width 6 height 18
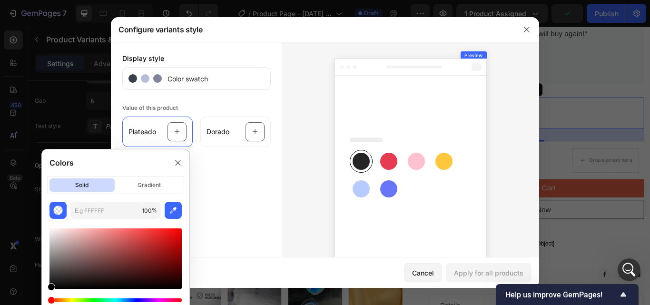
click at [52, 245] on div at bounding box center [116, 258] width 132 height 60
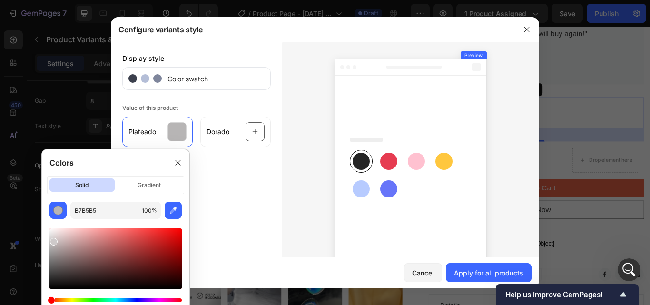
click at [52, 240] on div at bounding box center [116, 258] width 132 height 60
click at [52, 235] on div at bounding box center [116, 258] width 132 height 60
type input "E0DBDB"
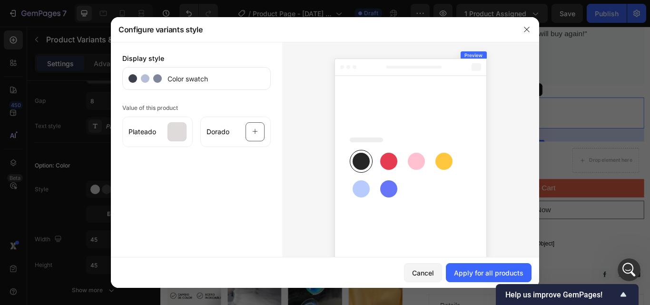
click at [277, 172] on div "Display style Color swatch Value of this product Plateado Dorado" at bounding box center [196, 174] width 171 height 264
click at [253, 135] on icon at bounding box center [255, 132] width 6 height 18
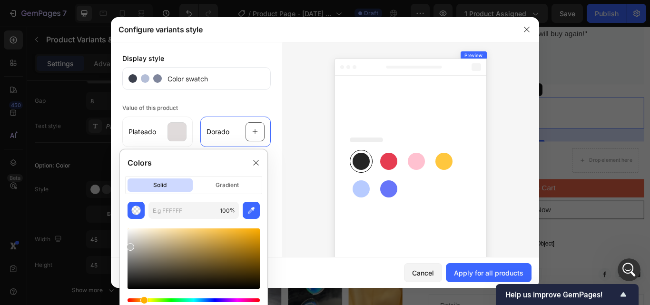
click at [143, 301] on div "Hue" at bounding box center [194, 300] width 132 height 4
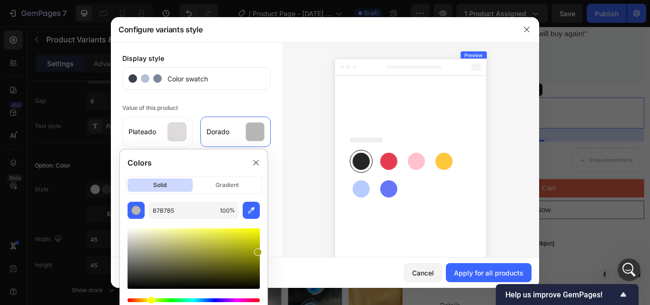
click at [258, 250] on div at bounding box center [194, 258] width 132 height 60
click at [256, 259] on div at bounding box center [194, 258] width 132 height 60
click at [246, 255] on div at bounding box center [194, 258] width 132 height 60
drag, startPoint x: 246, startPoint y: 255, endPoint x: 206, endPoint y: 231, distance: 46.5
click at [206, 231] on div at bounding box center [208, 233] width 8 height 8
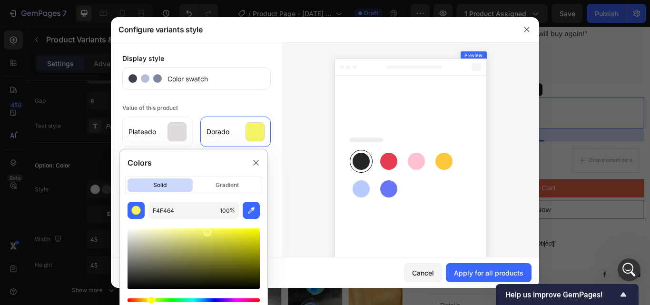
click at [220, 234] on div at bounding box center [194, 258] width 132 height 60
click at [235, 231] on div at bounding box center [194, 258] width 132 height 60
click at [225, 231] on div at bounding box center [194, 258] width 132 height 60
click at [218, 231] on div at bounding box center [194, 258] width 132 height 60
click at [210, 233] on div at bounding box center [194, 258] width 132 height 60
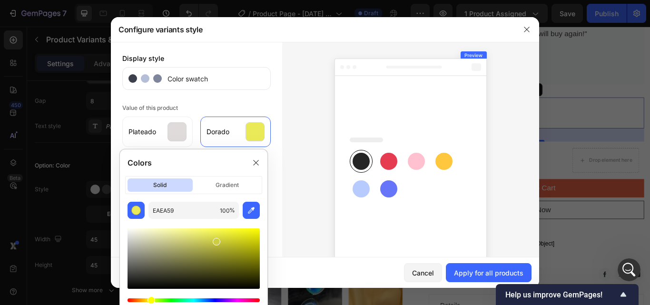
click at [216, 240] on div at bounding box center [194, 258] width 132 height 60
click at [205, 232] on div at bounding box center [194, 258] width 132 height 60
click at [228, 253] on div at bounding box center [194, 258] width 132 height 60
type input "969624"
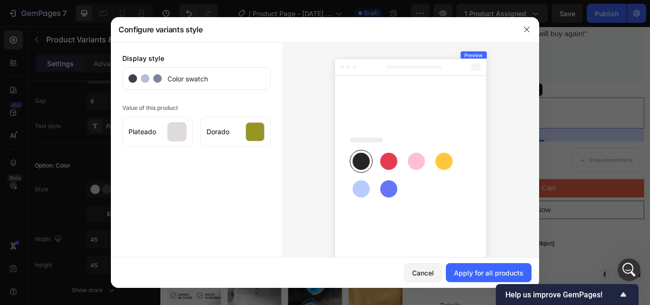
click at [446, 160] on rect at bounding box center [444, 161] width 17 height 17
click at [441, 160] on rect at bounding box center [444, 161] width 17 height 17
click at [260, 137] on div "Dorado" at bounding box center [235, 132] width 70 height 30
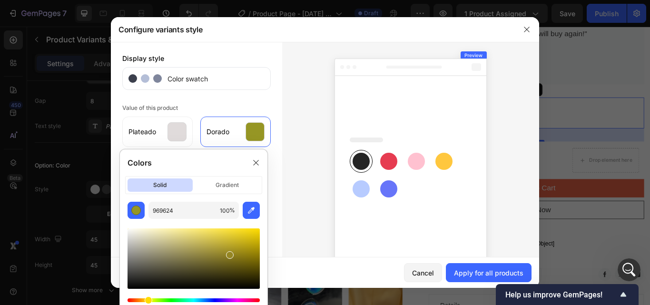
click at [147, 301] on div "Hue" at bounding box center [194, 300] width 132 height 4
type input "DDC83B"
drag, startPoint x: 232, startPoint y: 257, endPoint x: 223, endPoint y: 230, distance: 28.2
click at [223, 230] on div at bounding box center [194, 258] width 132 height 60
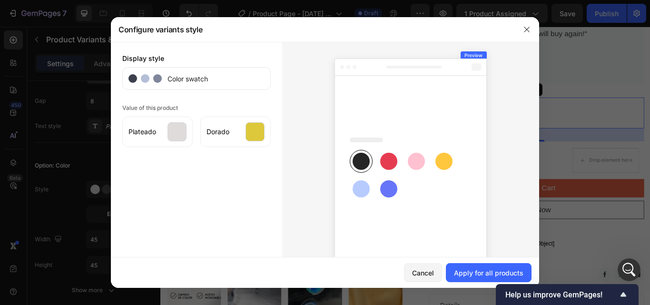
click at [308, 153] on div at bounding box center [410, 174] width 257 height 264
drag, startPoint x: 482, startPoint y: 277, endPoint x: 375, endPoint y: 292, distance: 108.2
click at [482, 278] on div "Apply for all products" at bounding box center [489, 273] width 70 height 10
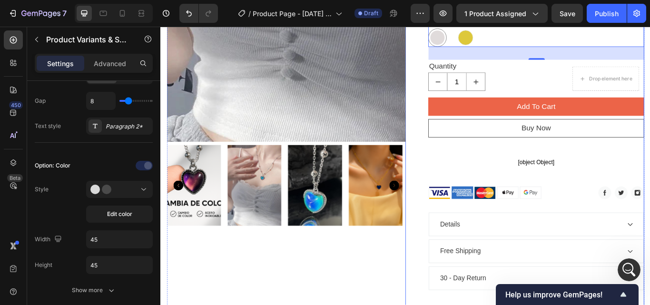
scroll to position [428, 0]
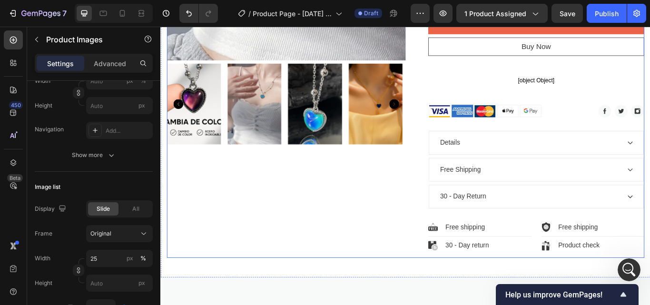
click at [412, 124] on img at bounding box center [410, 117] width 63 height 95
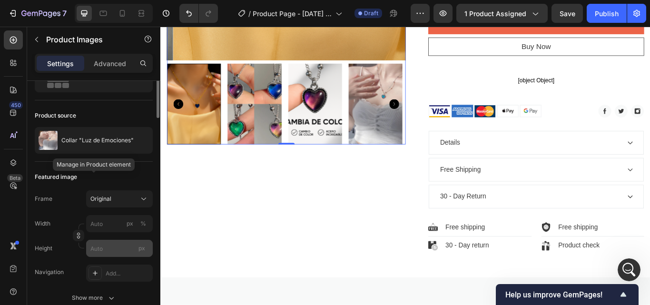
scroll to position [0, 0]
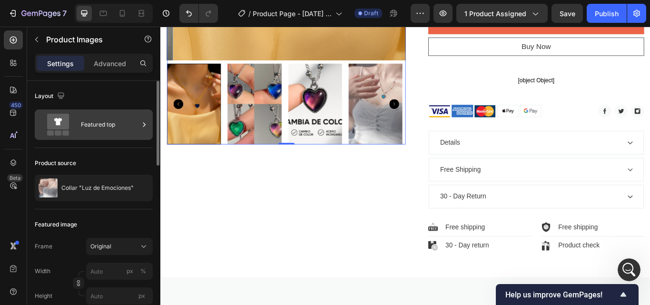
click at [143, 124] on icon at bounding box center [144, 125] width 10 height 10
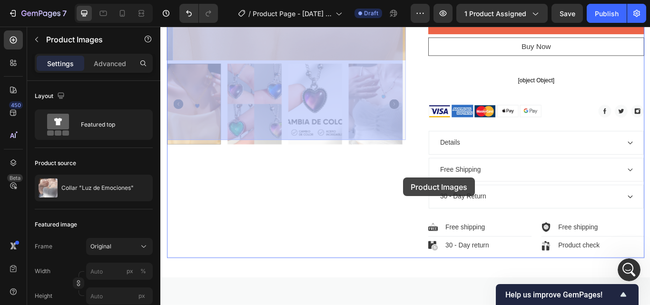
scroll to position [95, 0]
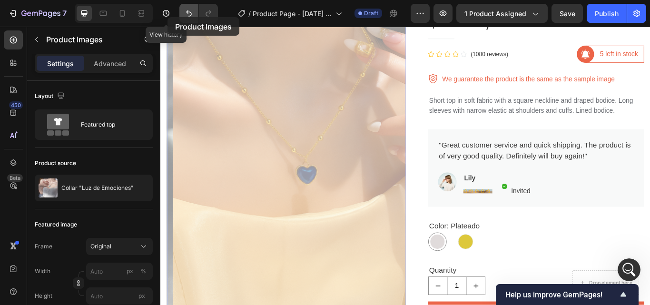
click at [189, 13] on icon "Undo/Redo" at bounding box center [189, 14] width 10 height 10
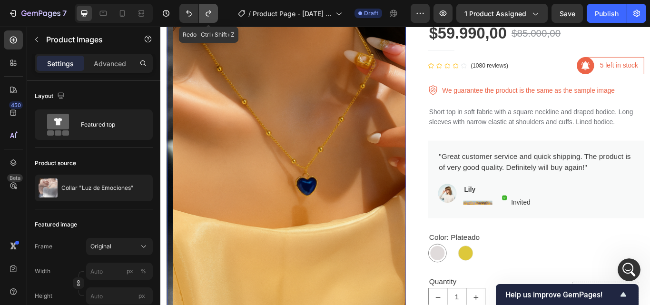
scroll to position [177, 0]
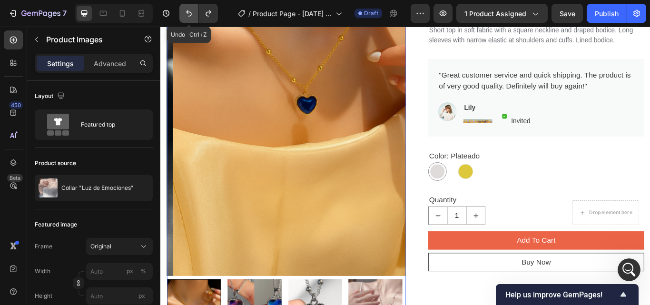
click at [188, 14] on icon "Undo/Redo" at bounding box center [189, 14] width 10 height 10
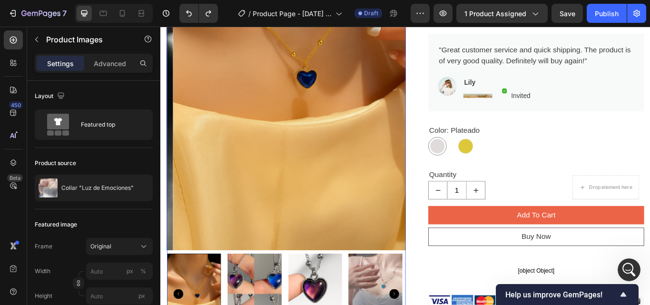
scroll to position [272, 0]
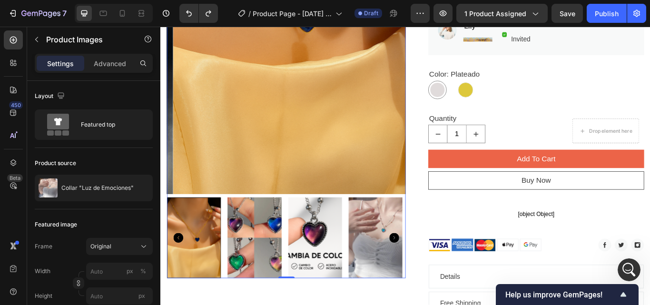
click at [420, 236] on img at bounding box center [410, 273] width 63 height 95
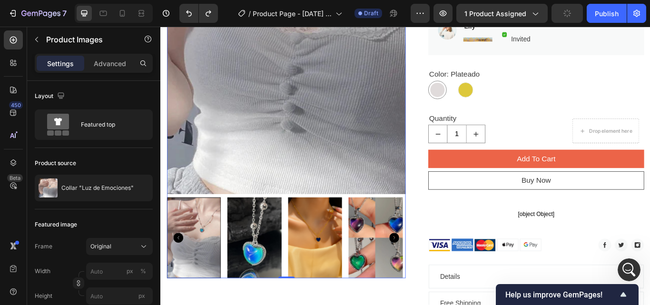
scroll to position [320, 0]
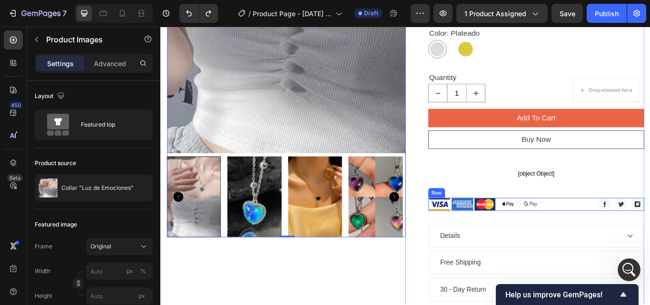
click at [579, 238] on img at bounding box center [592, 234] width 26 height 15
click at [545, 233] on img at bounding box center [539, 234] width 26 height 15
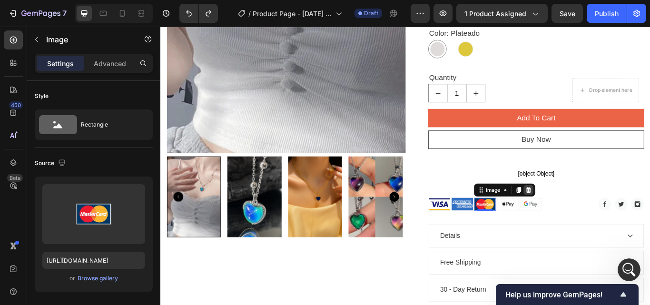
click at [586, 219] on icon at bounding box center [589, 217] width 6 height 7
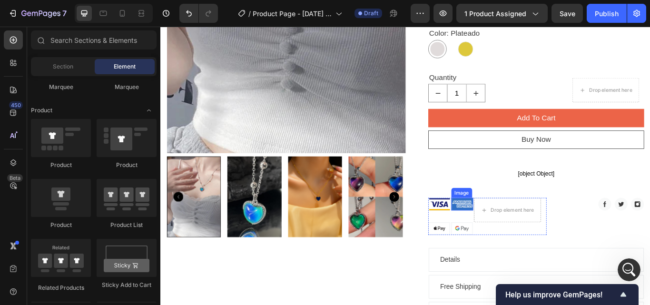
click at [502, 232] on img at bounding box center [512, 234] width 26 height 15
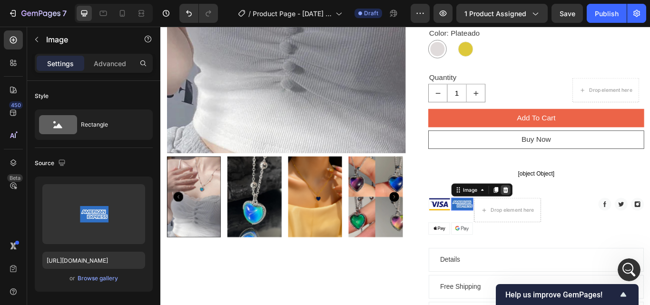
click at [560, 218] on icon at bounding box center [563, 217] width 6 height 7
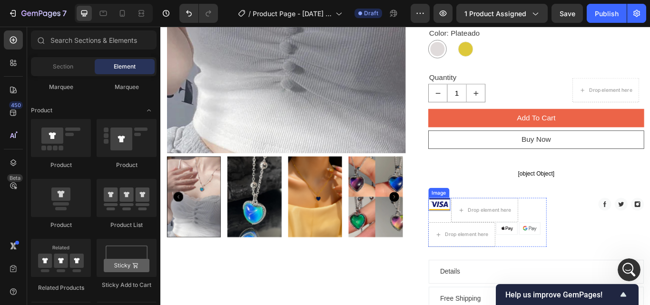
click at [482, 236] on img at bounding box center [486, 234] width 26 height 15
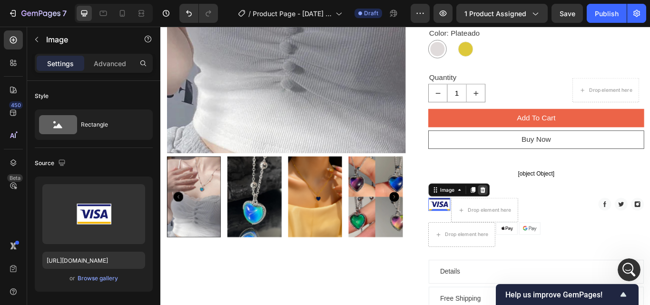
click at [532, 218] on icon at bounding box center [536, 218] width 8 height 8
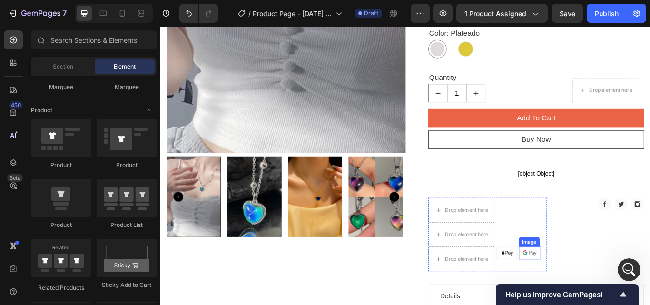
click at [587, 291] on img at bounding box center [591, 291] width 26 height 15
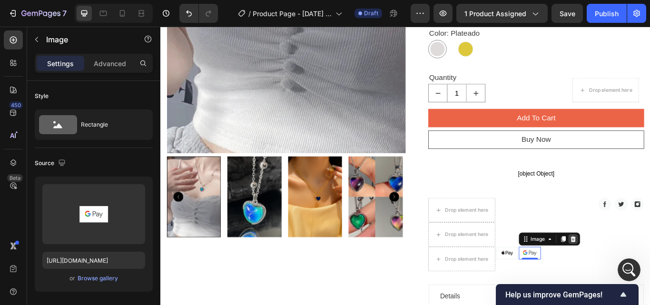
click at [640, 277] on icon at bounding box center [642, 274] width 6 height 7
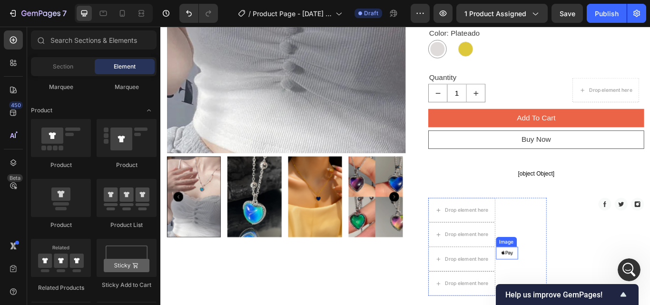
click at [564, 290] on img at bounding box center [565, 291] width 26 height 15
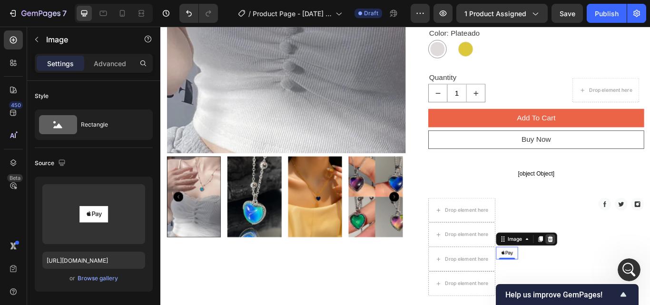
click at [611, 275] on icon at bounding box center [615, 275] width 8 height 8
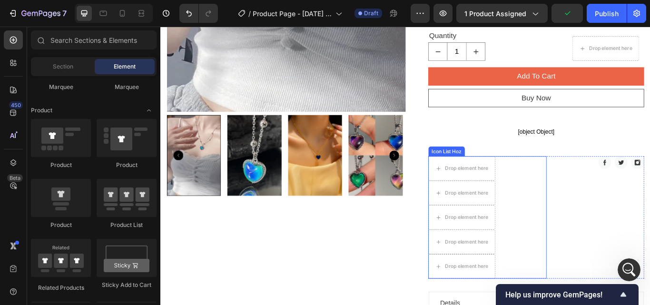
scroll to position [415, 0]
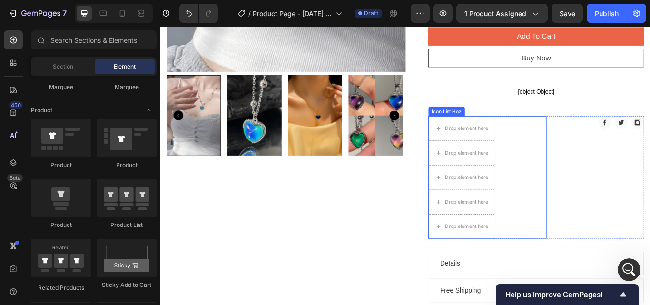
click at [586, 216] on div "Drop element here Drop element here Drop element here Drop element here Drop el…" at bounding box center [542, 202] width 138 height 143
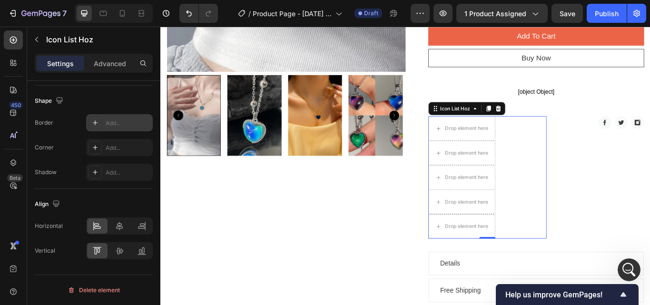
scroll to position [0, 0]
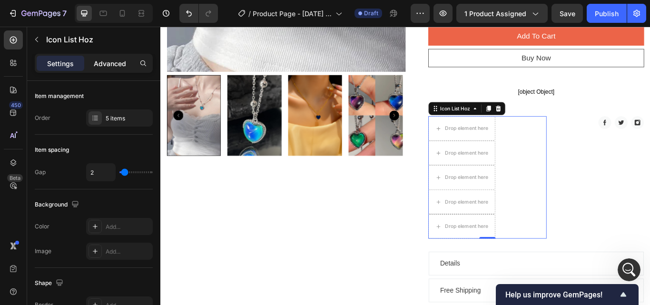
click at [105, 66] on p "Advanced" at bounding box center [110, 64] width 32 height 10
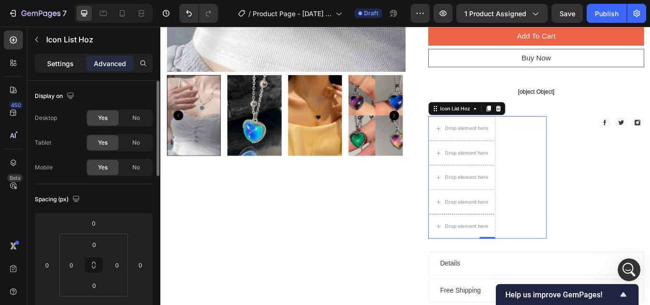
click at [71, 60] on p "Settings" at bounding box center [60, 64] width 27 height 10
click at [508, 142] on div "Drop element here" at bounding box center [517, 146] width 50 height 8
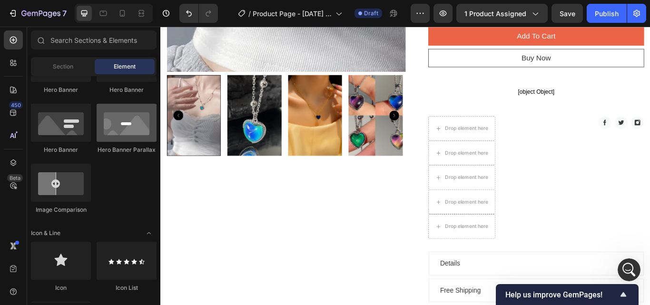
scroll to position [372, 0]
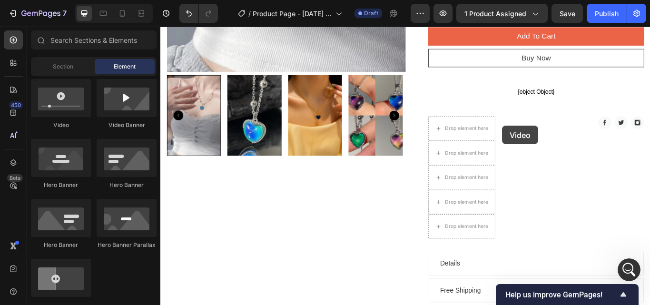
drag, startPoint x: 559, startPoint y: 142, endPoint x: 483, endPoint y: 138, distance: 75.8
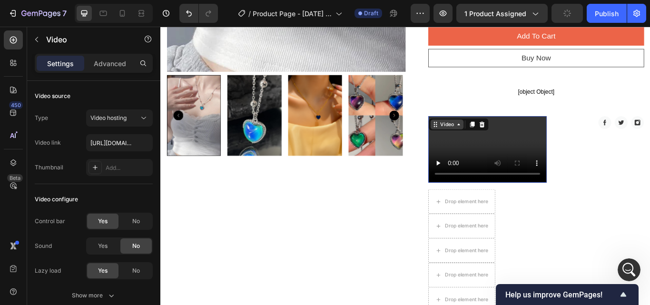
click at [505, 143] on icon at bounding box center [508, 141] width 8 height 8
drag, startPoint x: 535, startPoint y: 142, endPoint x: 298, endPoint y: 122, distance: 238.3
click at [535, 142] on icon at bounding box center [535, 141] width 8 height 8
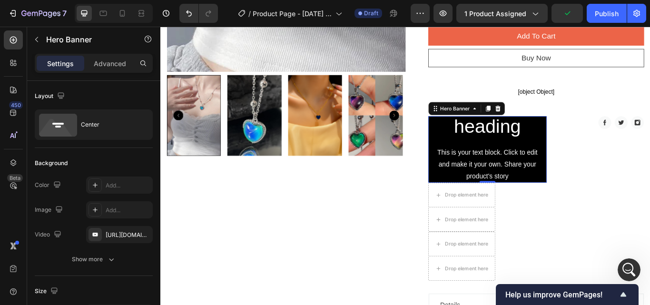
click at [549, 162] on div "Click here to edit heading Heading This is your text block. Click to edit and m…" at bounding box center [541, 170] width 123 height 198
